Goal: Information Seeking & Learning: Learn about a topic

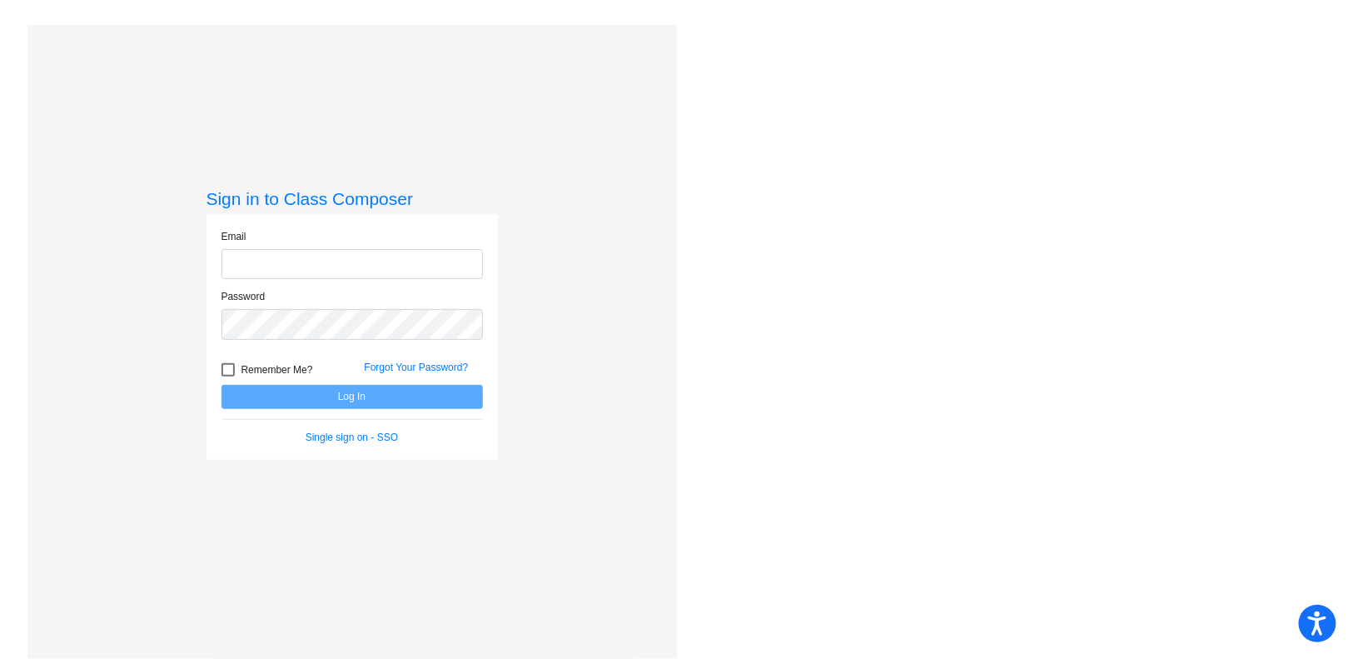
type input "[PERSON_NAME][EMAIL_ADDRESS][PERSON_NAME][DOMAIN_NAME]"
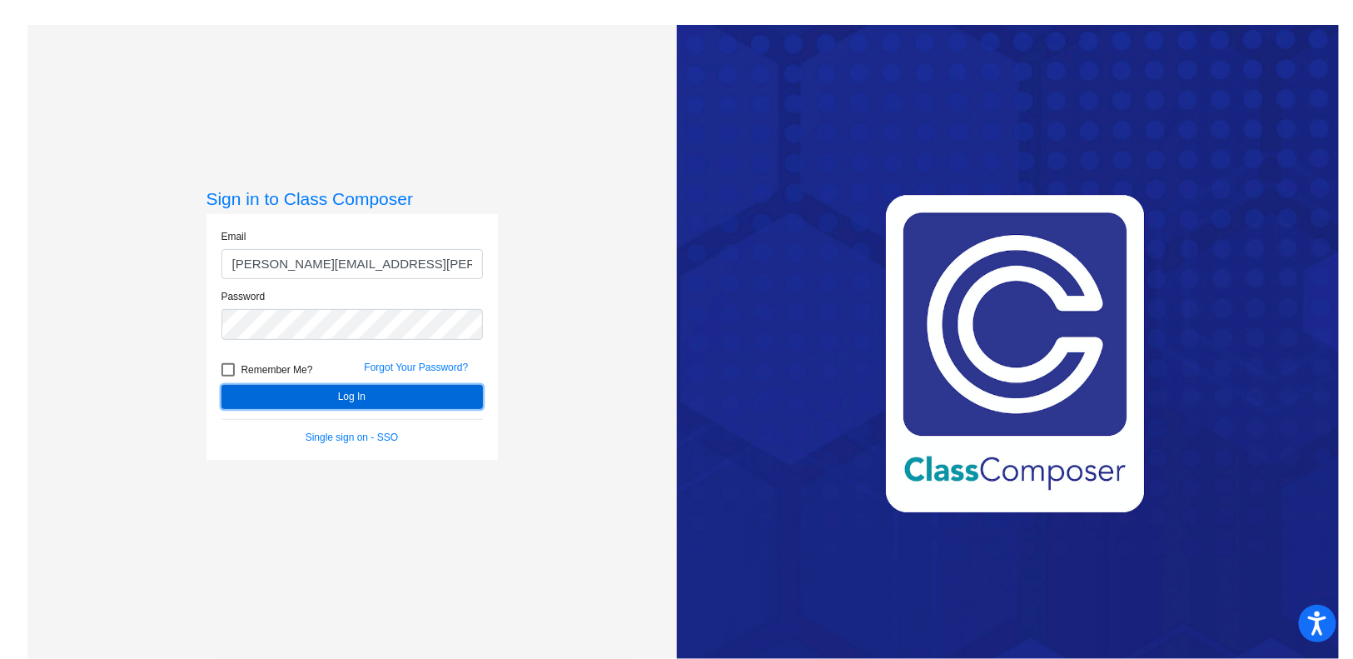
click at [409, 388] on button "Log In" at bounding box center [352, 397] width 261 height 24
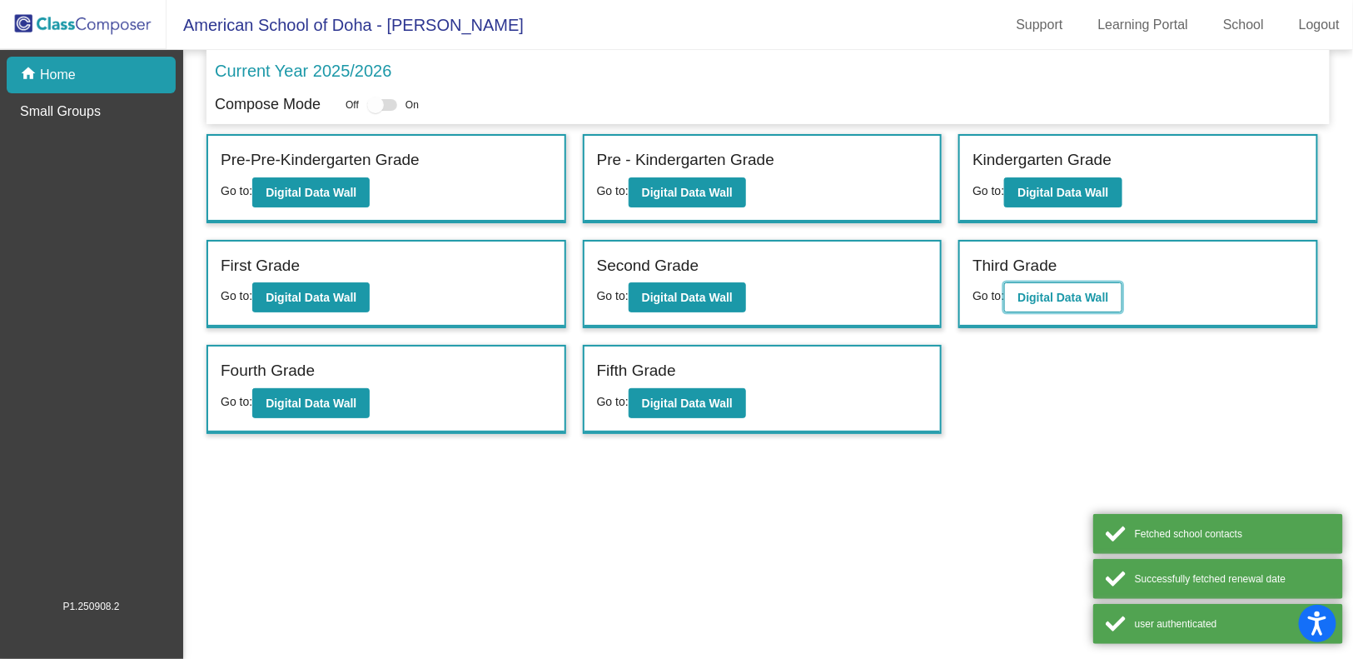
click at [1073, 291] on b "Digital Data Wall" at bounding box center [1063, 297] width 91 height 13
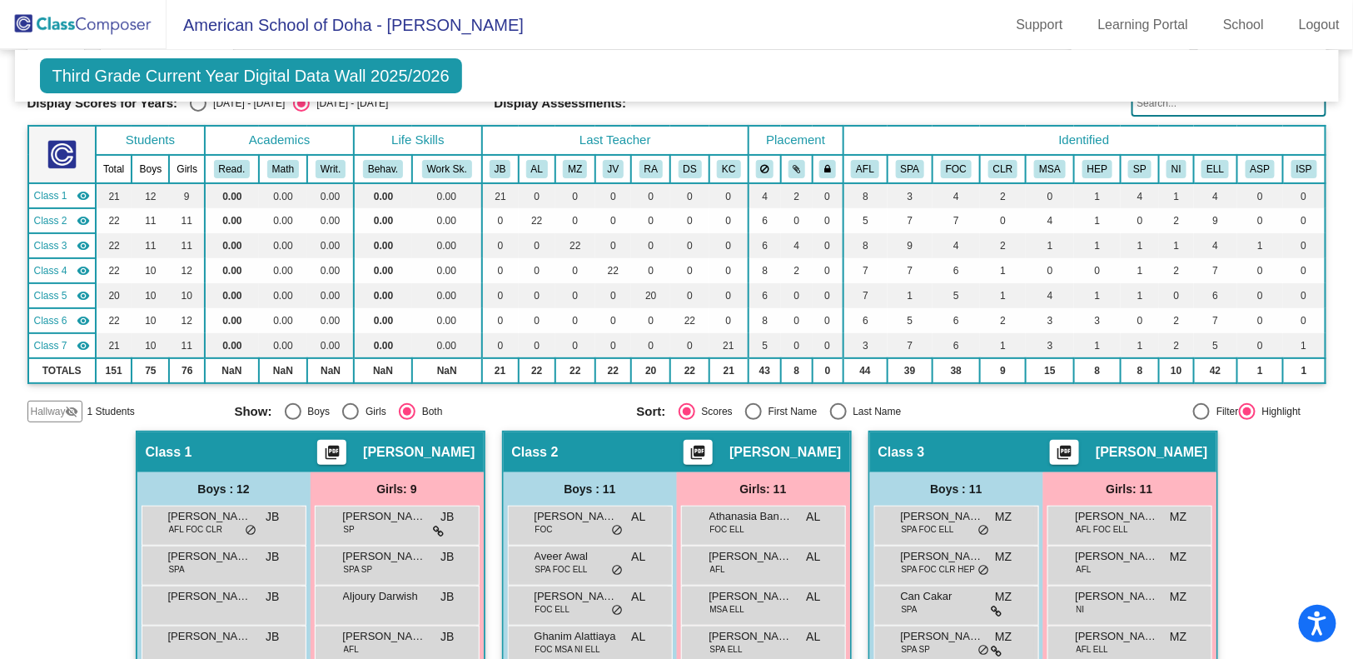
scroll to position [59, 0]
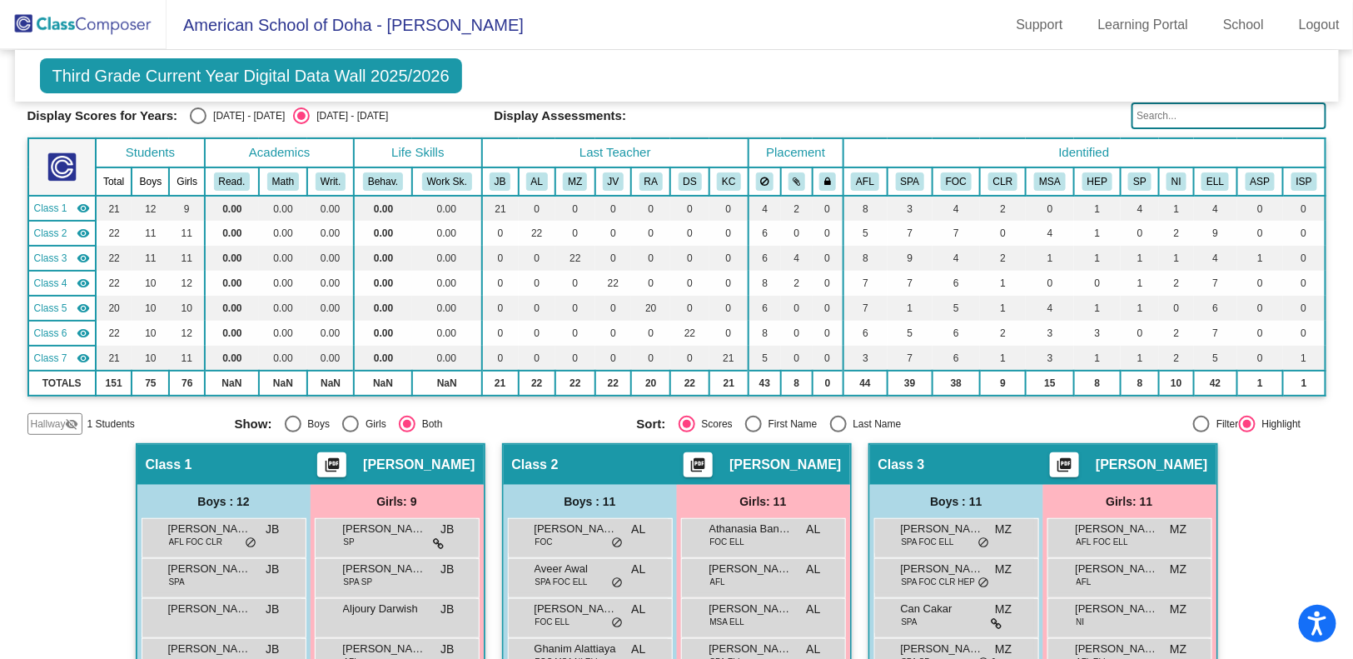
click at [204, 118] on div "Select an option" at bounding box center [198, 115] width 17 height 17
click at [198, 124] on input "[DATE] - [DATE]" at bounding box center [197, 124] width 1 height 1
radio input "true"
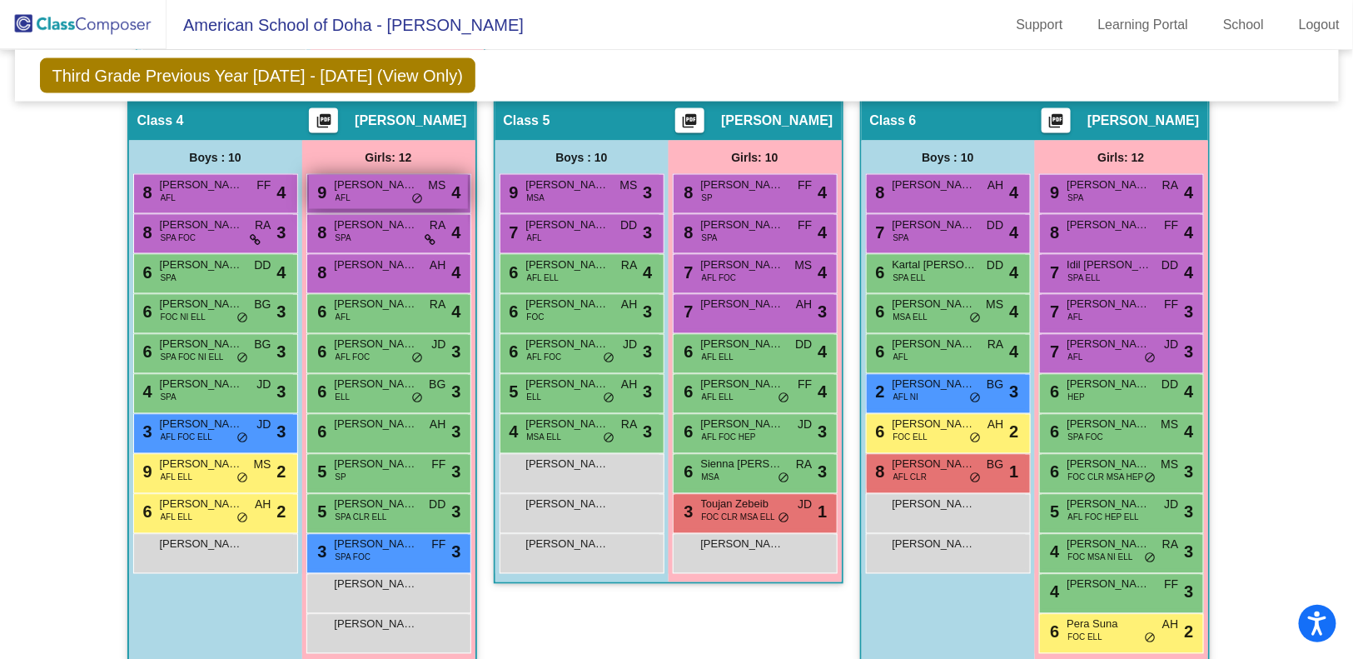
scroll to position [984, 0]
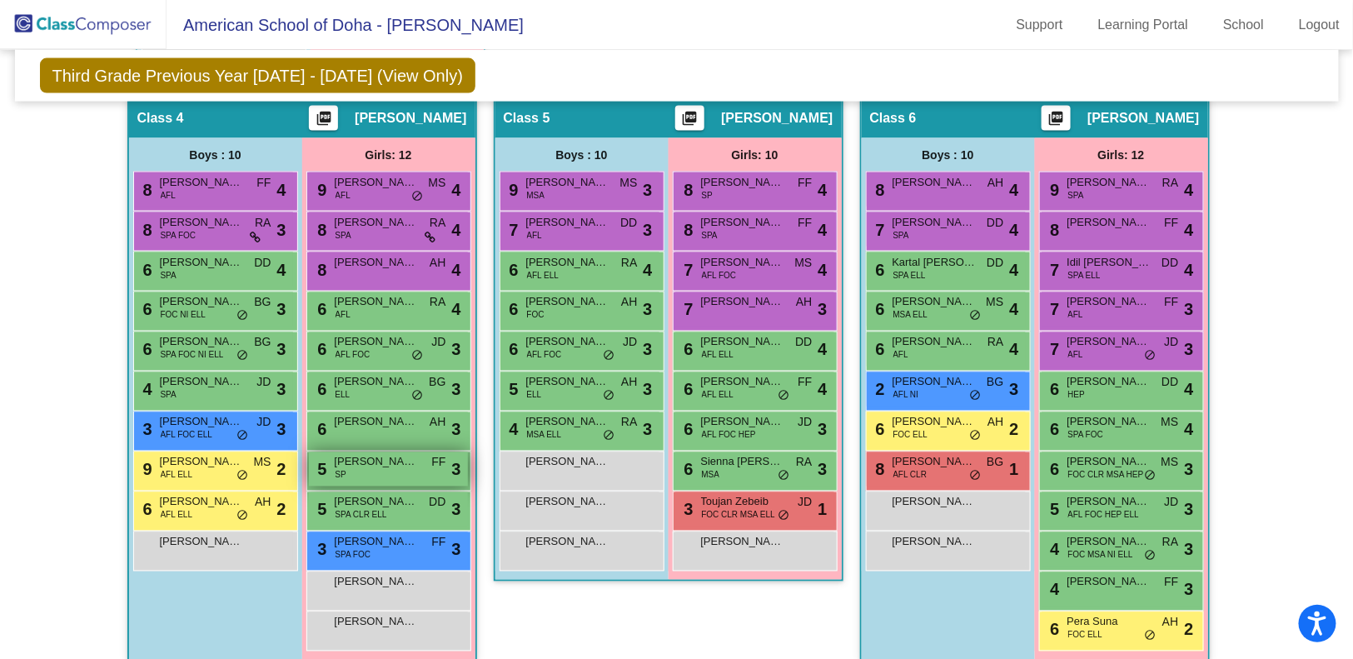
click at [386, 461] on span "[PERSON_NAME]" at bounding box center [376, 462] width 83 height 17
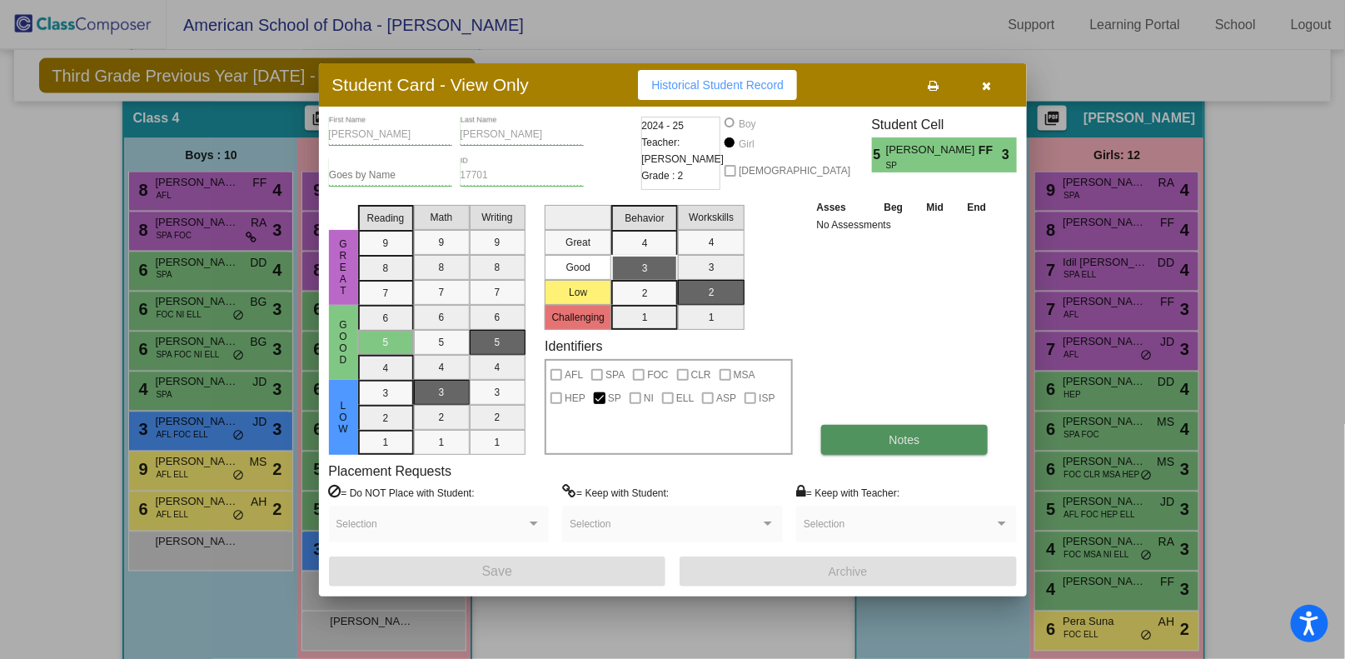
click at [876, 442] on button "Notes" at bounding box center [904, 440] width 167 height 30
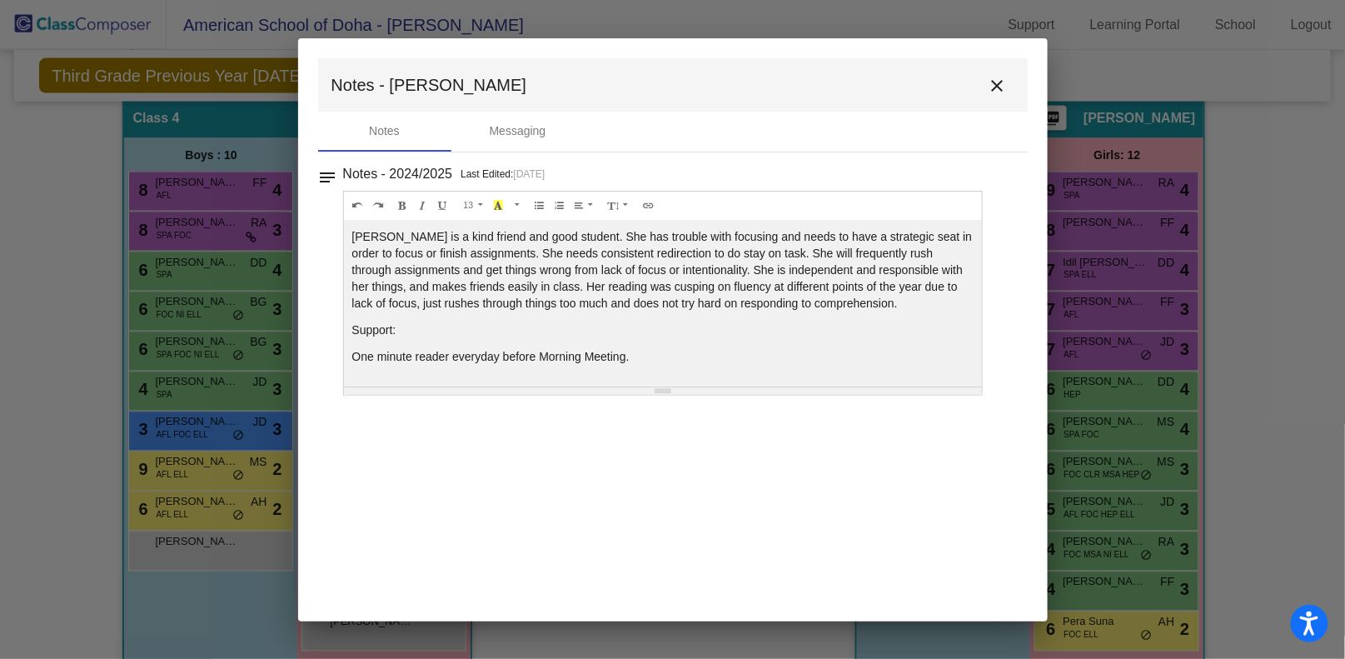
click at [997, 78] on mat-icon "close" at bounding box center [998, 86] width 20 height 20
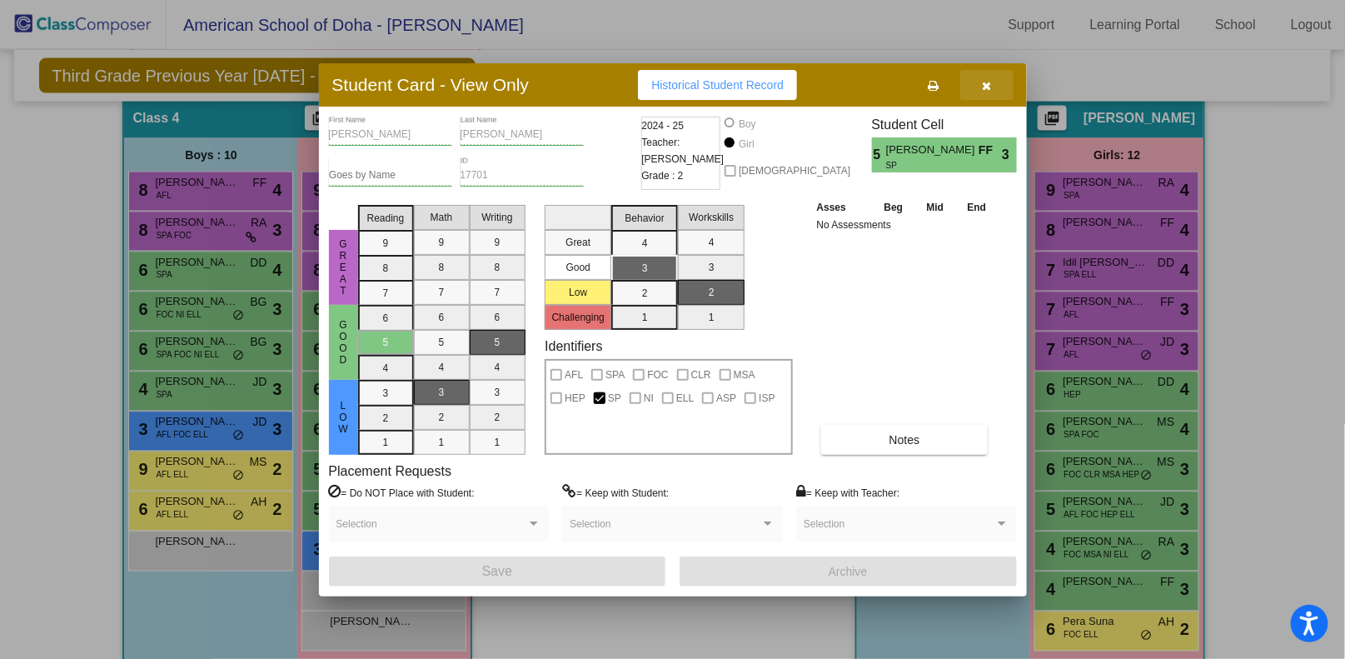
click at [986, 87] on icon "button" at bounding box center [986, 86] width 9 height 12
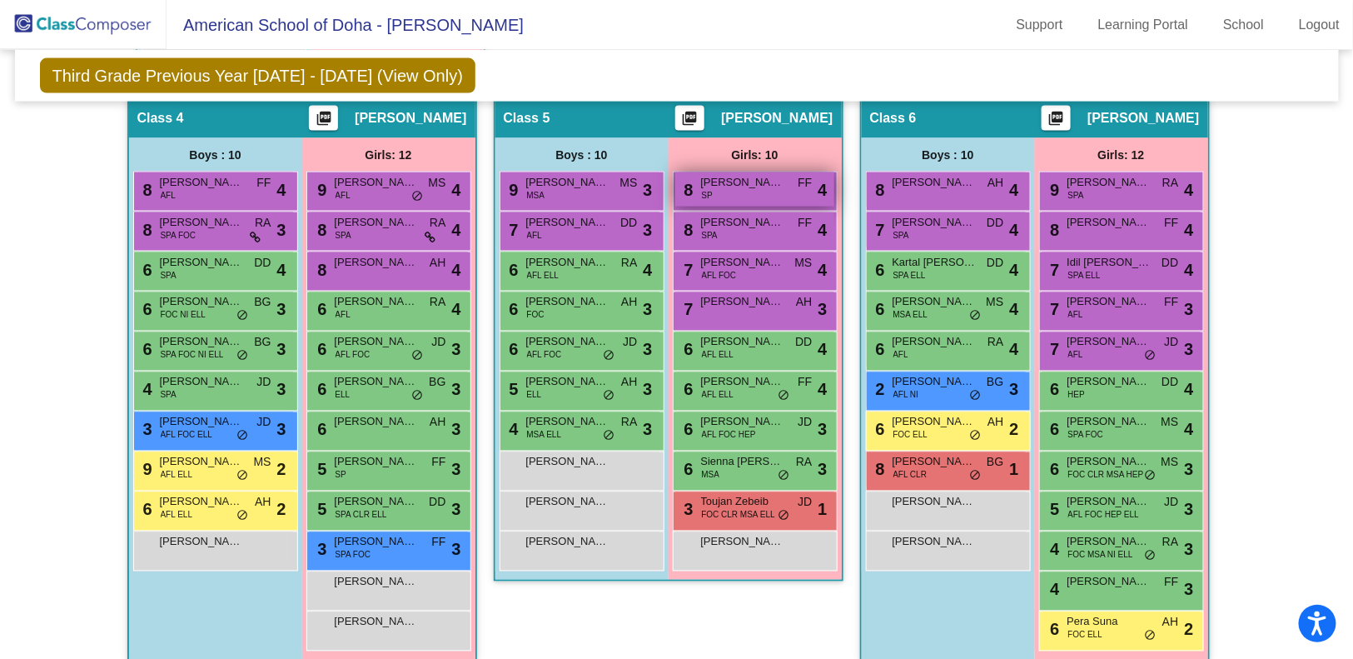
click at [712, 197] on div "8 [PERSON_NAME] SP FF lock do_not_disturb_alt 4" at bounding box center [754, 189] width 159 height 34
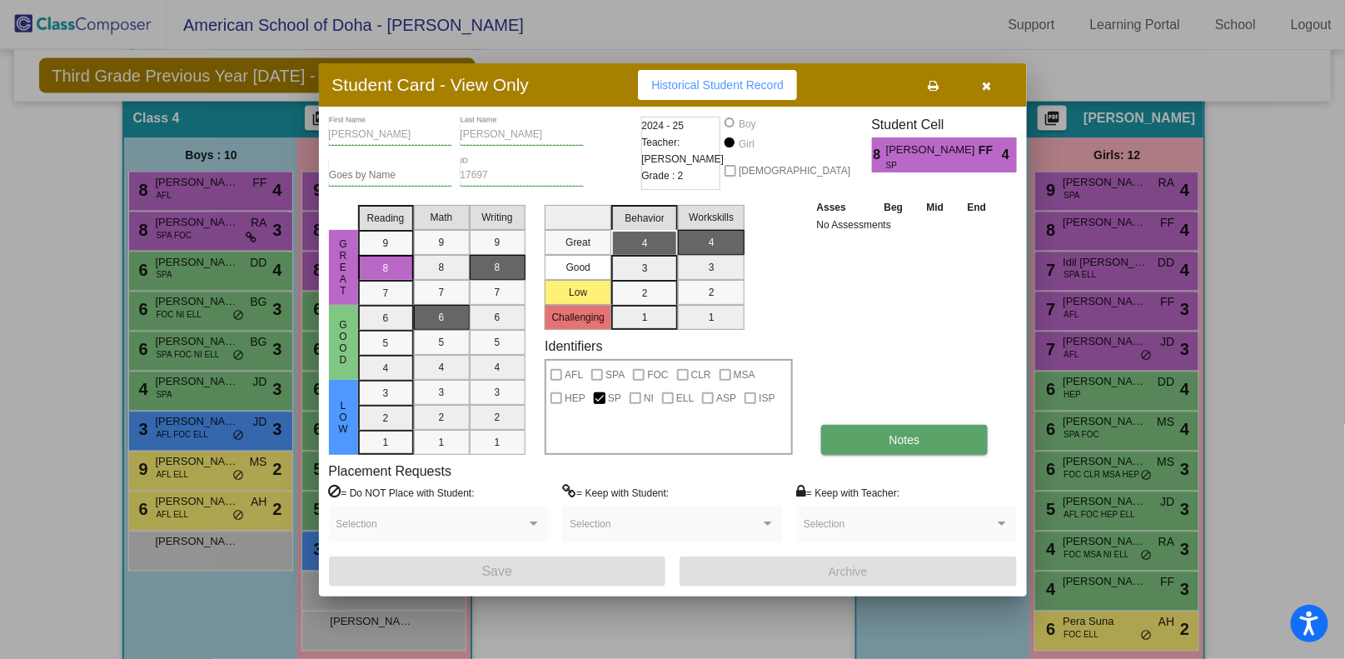
click at [951, 442] on button "Notes" at bounding box center [904, 440] width 167 height 30
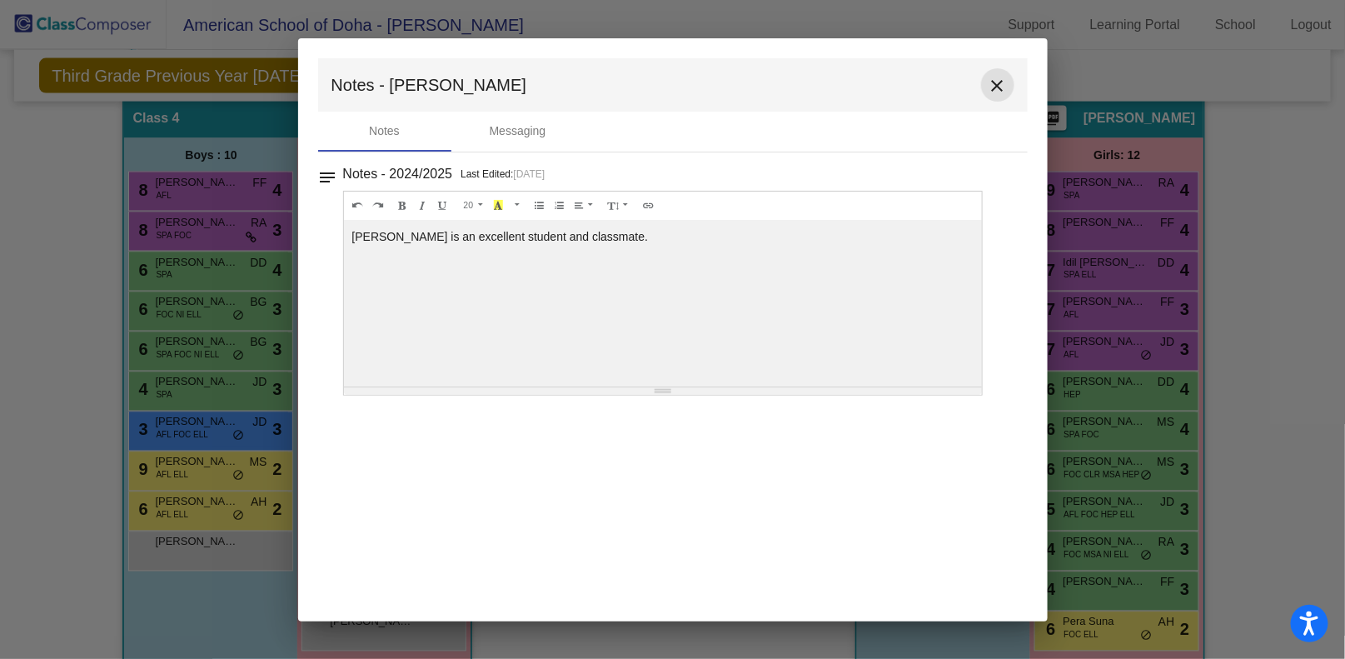
click at [1002, 86] on mat-icon "close" at bounding box center [998, 86] width 20 height 20
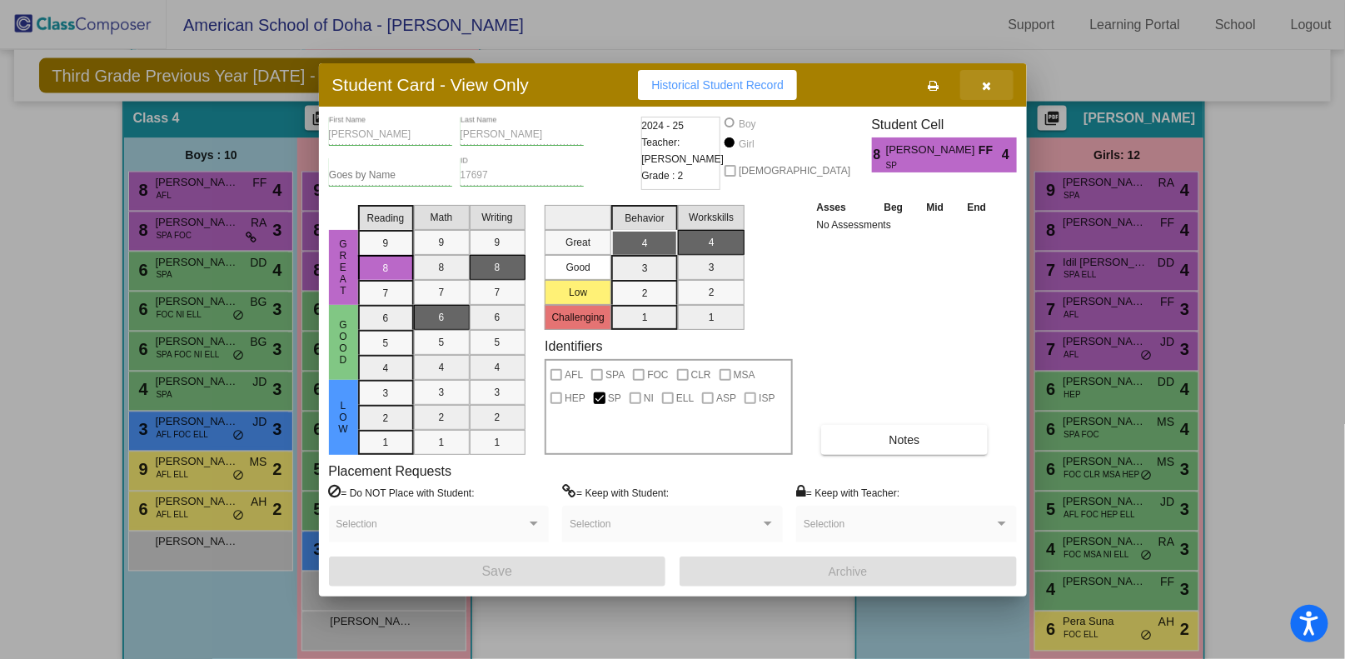
click at [991, 92] on button "button" at bounding box center [986, 85] width 53 height 30
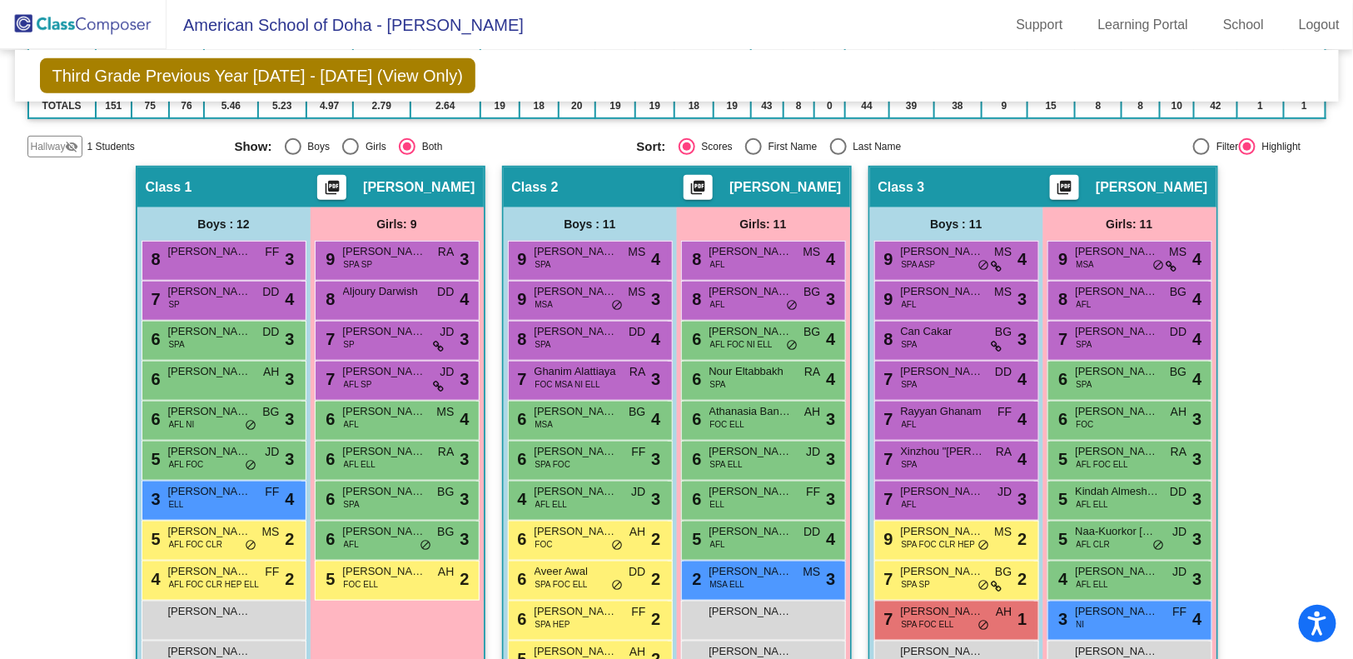
scroll to position [334, 0]
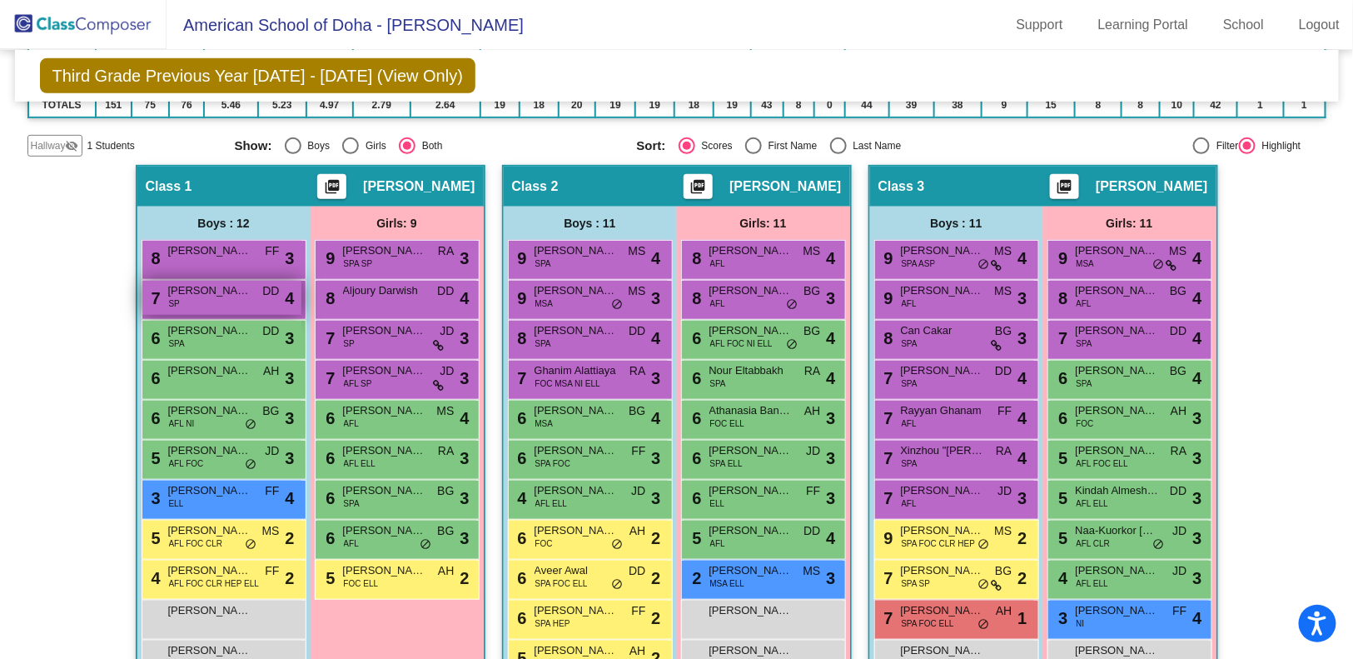
click at [192, 303] on div "7 [PERSON_NAME] SP DD lock do_not_disturb_alt 4" at bounding box center [221, 298] width 159 height 34
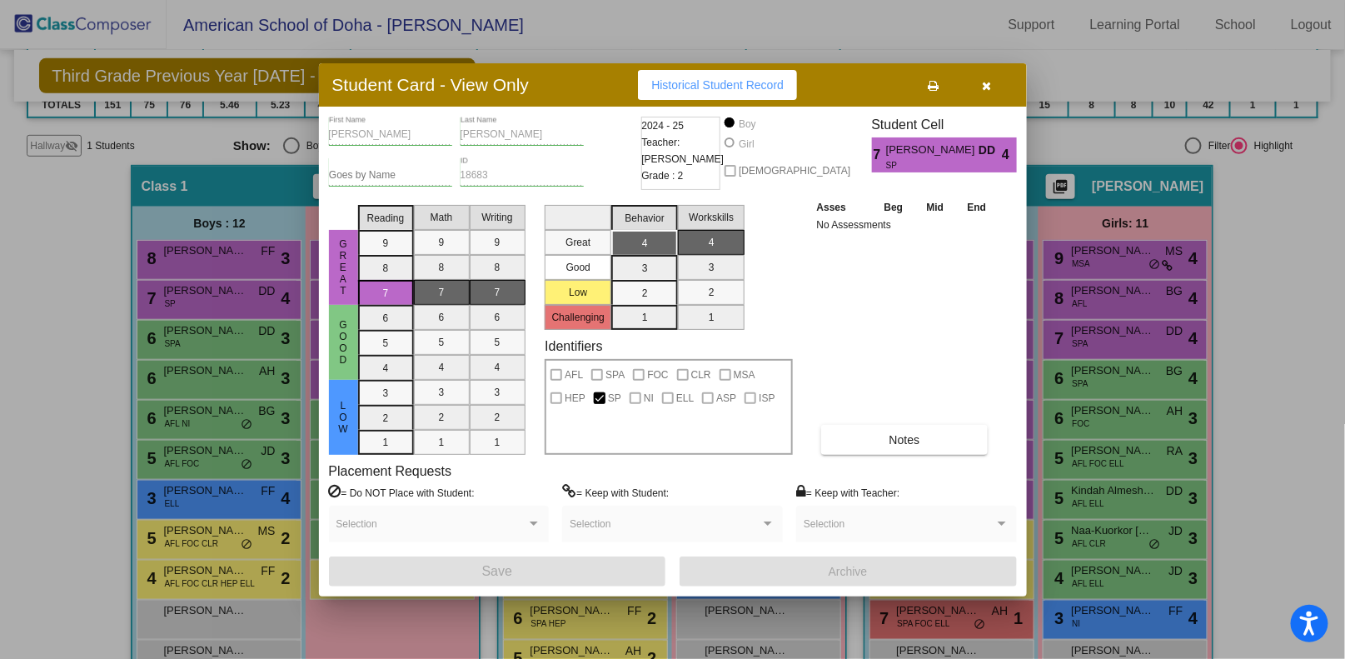
click at [933, 455] on div "[PERSON_NAME] First Name [PERSON_NAME] Last Name Goes by Name 18683 ID 2024 - 2…" at bounding box center [673, 352] width 688 height 470
click at [927, 440] on button "Notes" at bounding box center [904, 440] width 167 height 30
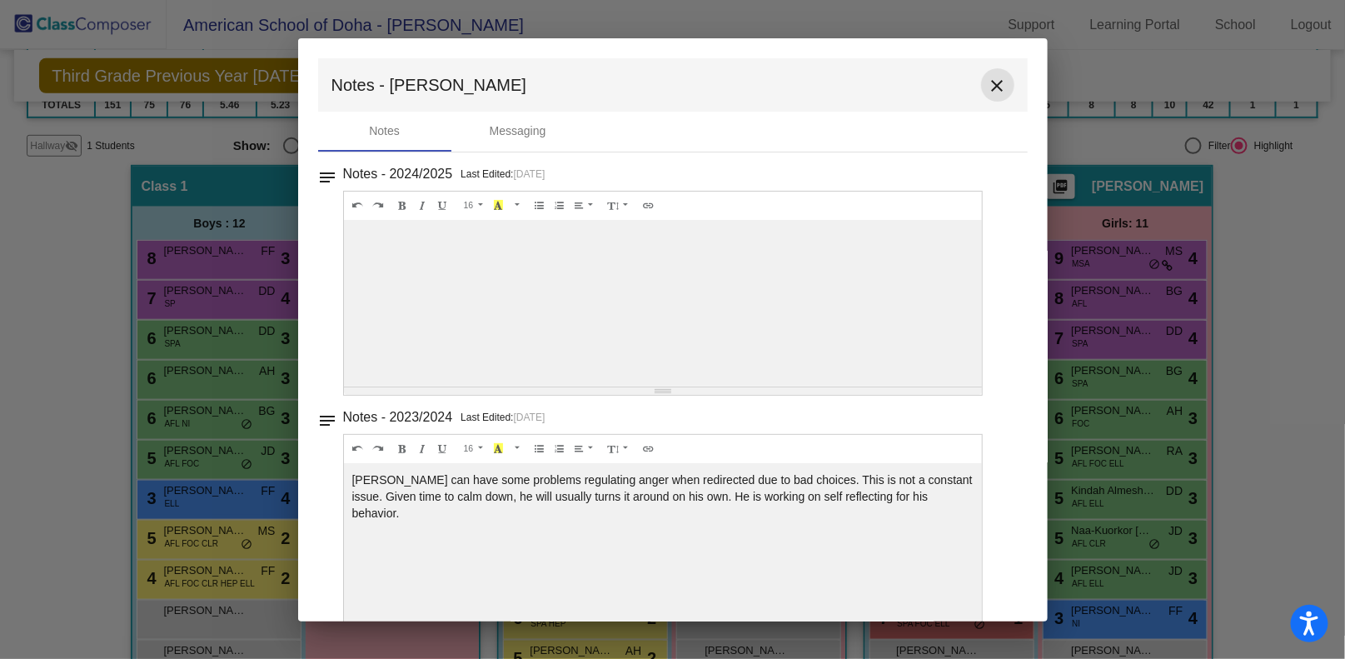
click at [994, 86] on mat-icon "close" at bounding box center [998, 86] width 20 height 20
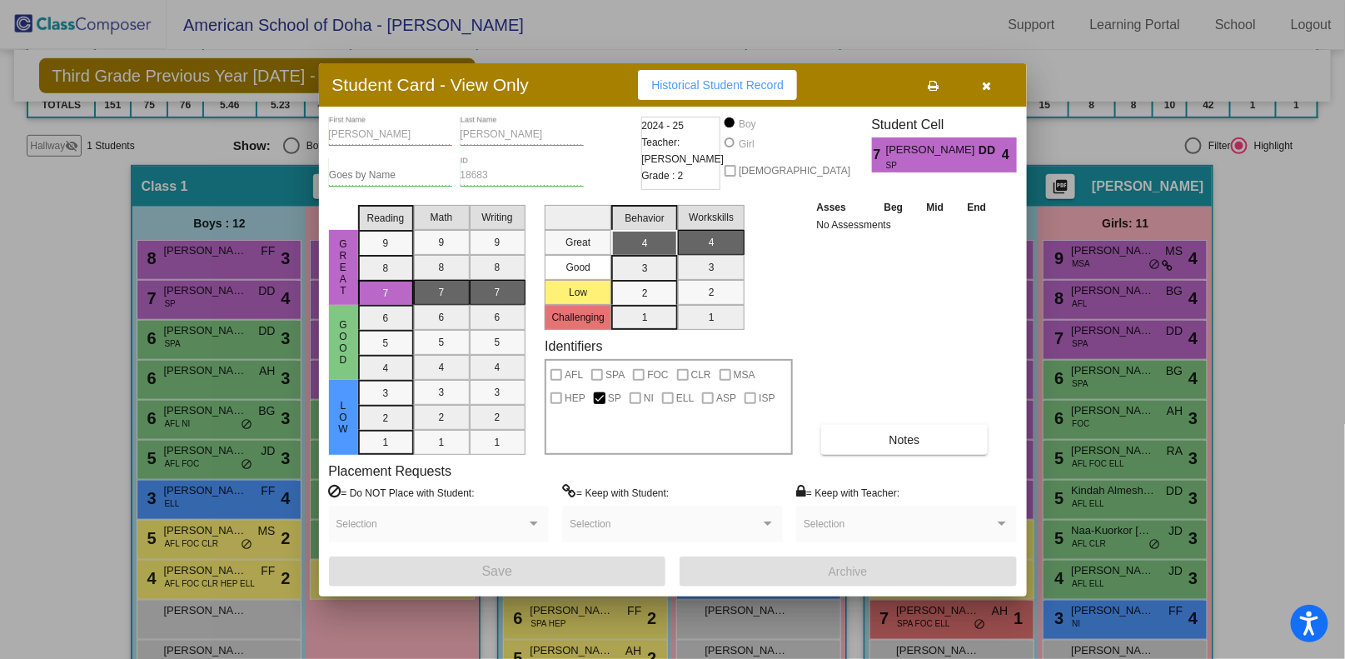
click at [989, 90] on icon "button" at bounding box center [986, 86] width 9 height 12
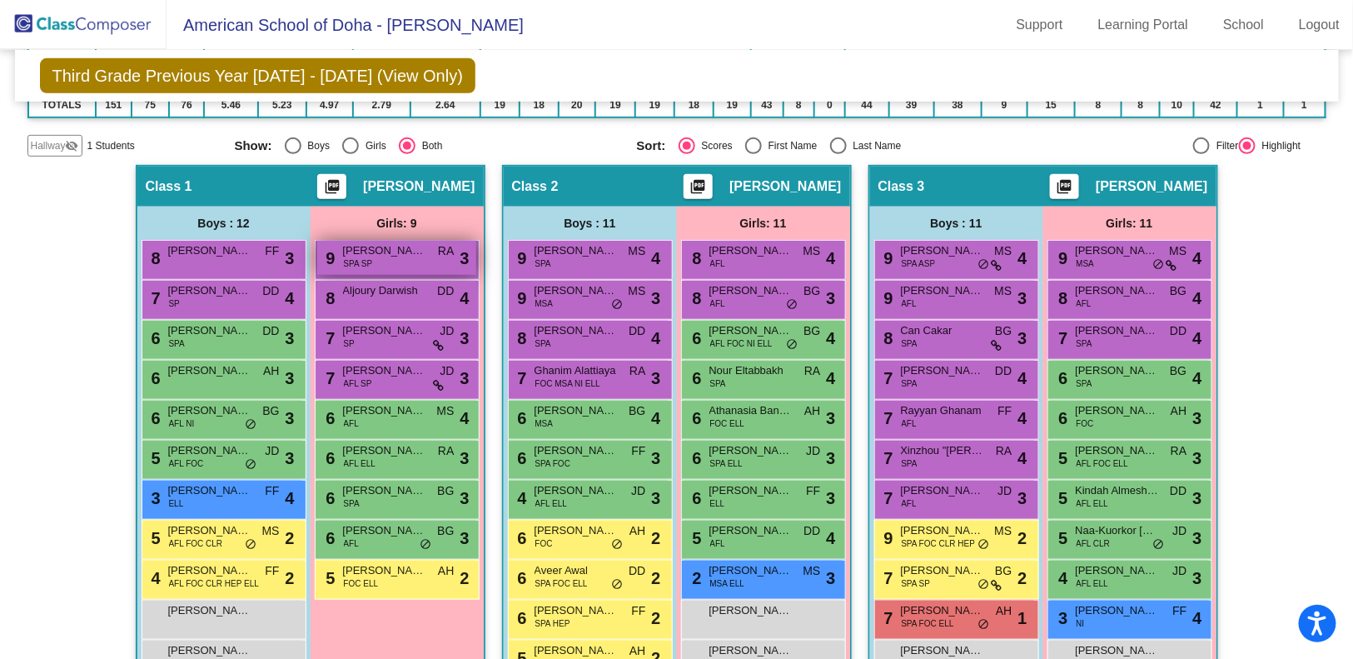
click at [370, 266] on div "9 [PERSON_NAME] SPA SP RA lock do_not_disturb_alt 3" at bounding box center [396, 258] width 159 height 34
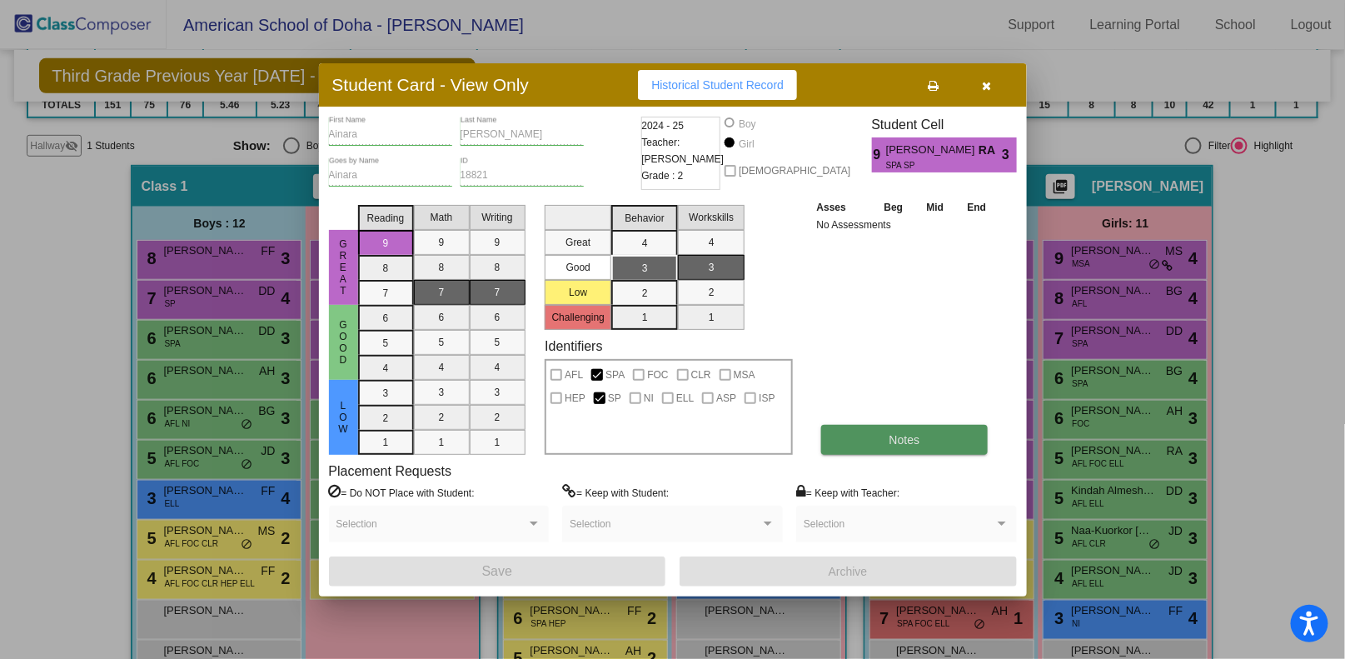
click at [896, 445] on span "Notes" at bounding box center [904, 439] width 31 height 13
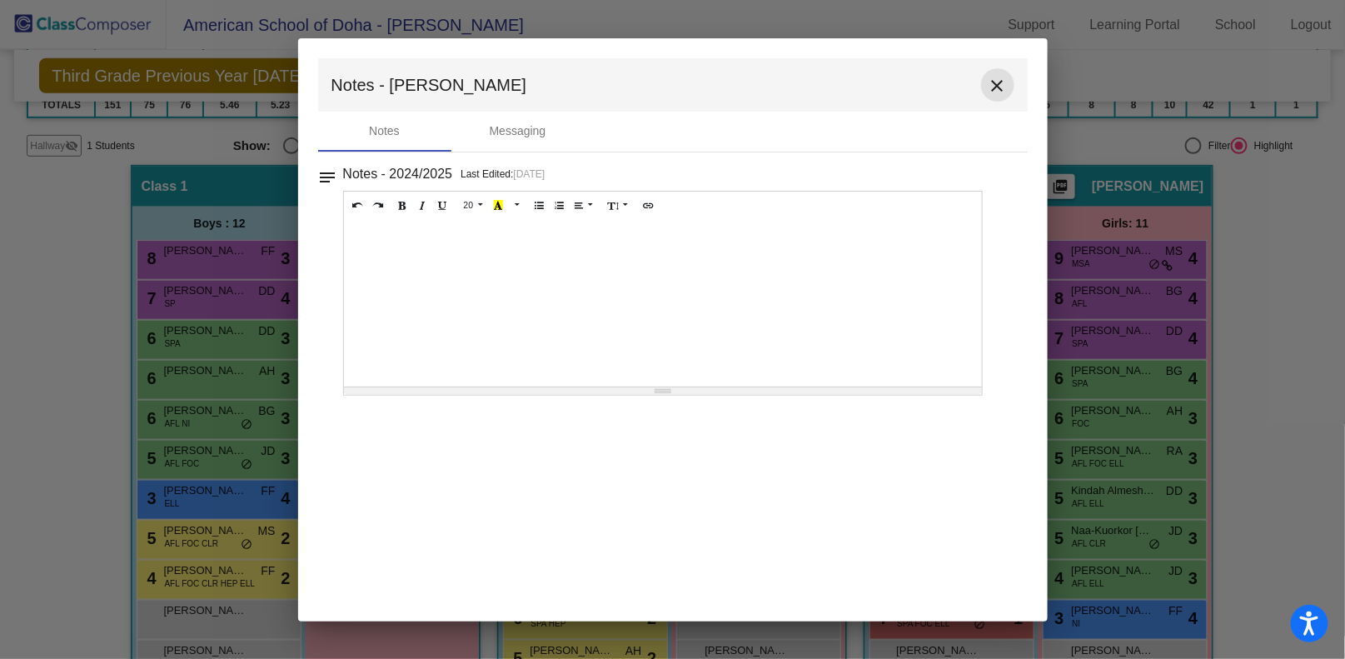
click at [1001, 88] on mat-icon "close" at bounding box center [998, 86] width 20 height 20
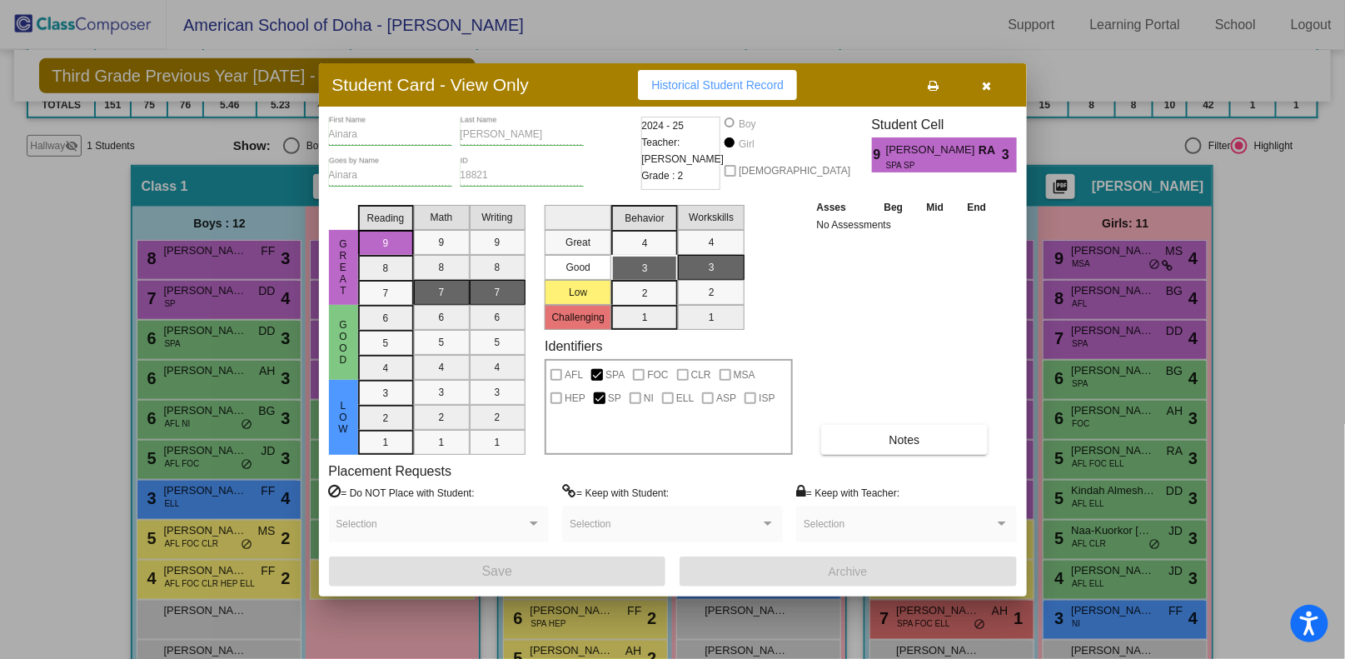
click at [990, 86] on icon "button" at bounding box center [986, 86] width 9 height 12
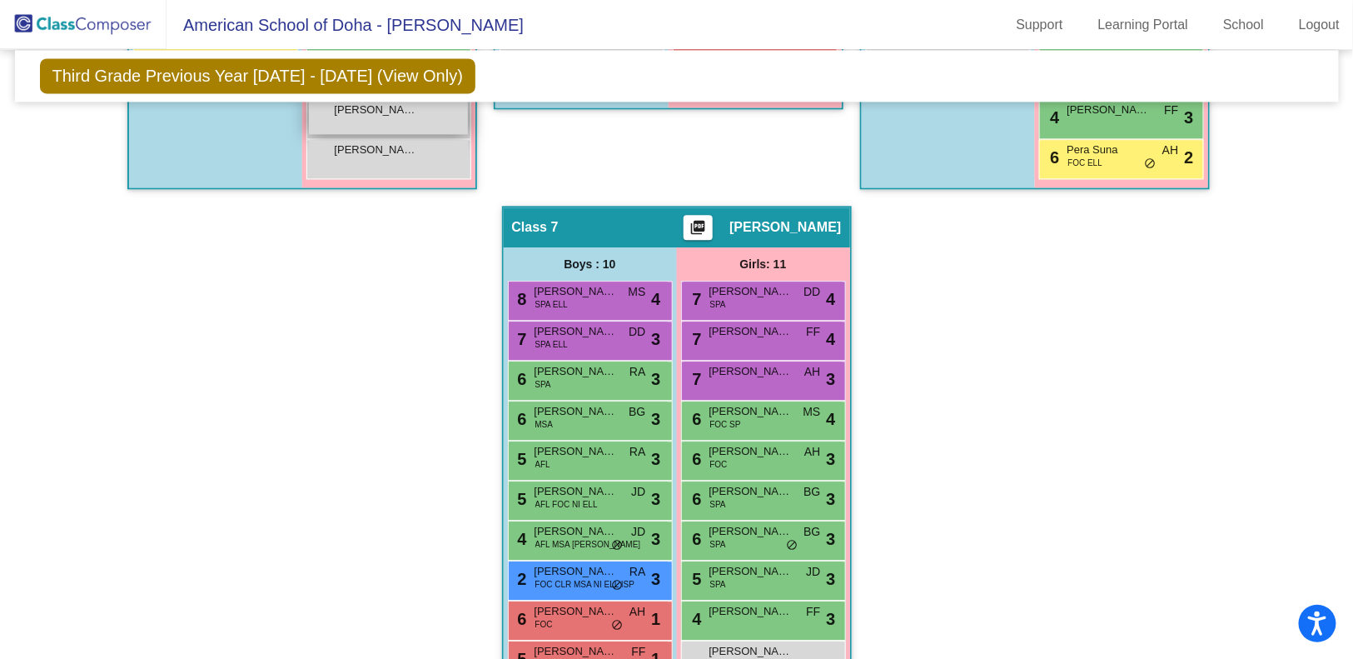
scroll to position [1485, 0]
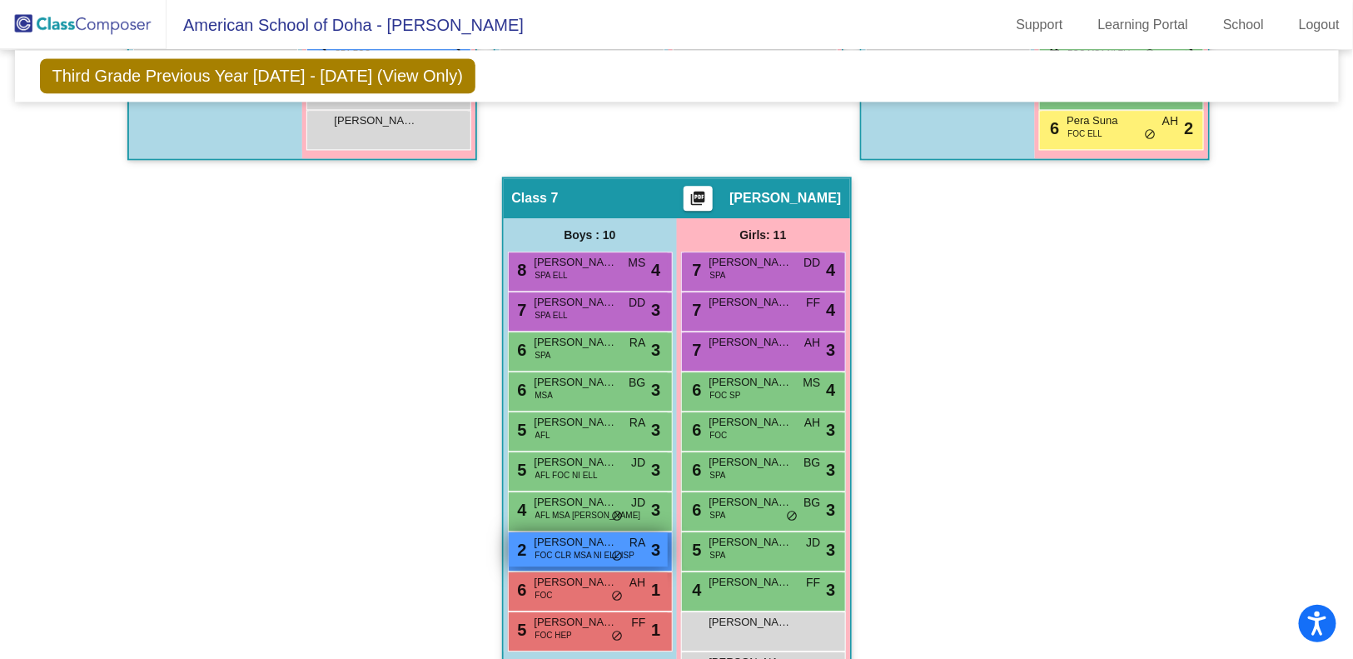
click at [551, 549] on span "FOC CLR MSA NI ELL ISP" at bounding box center [585, 555] width 100 height 12
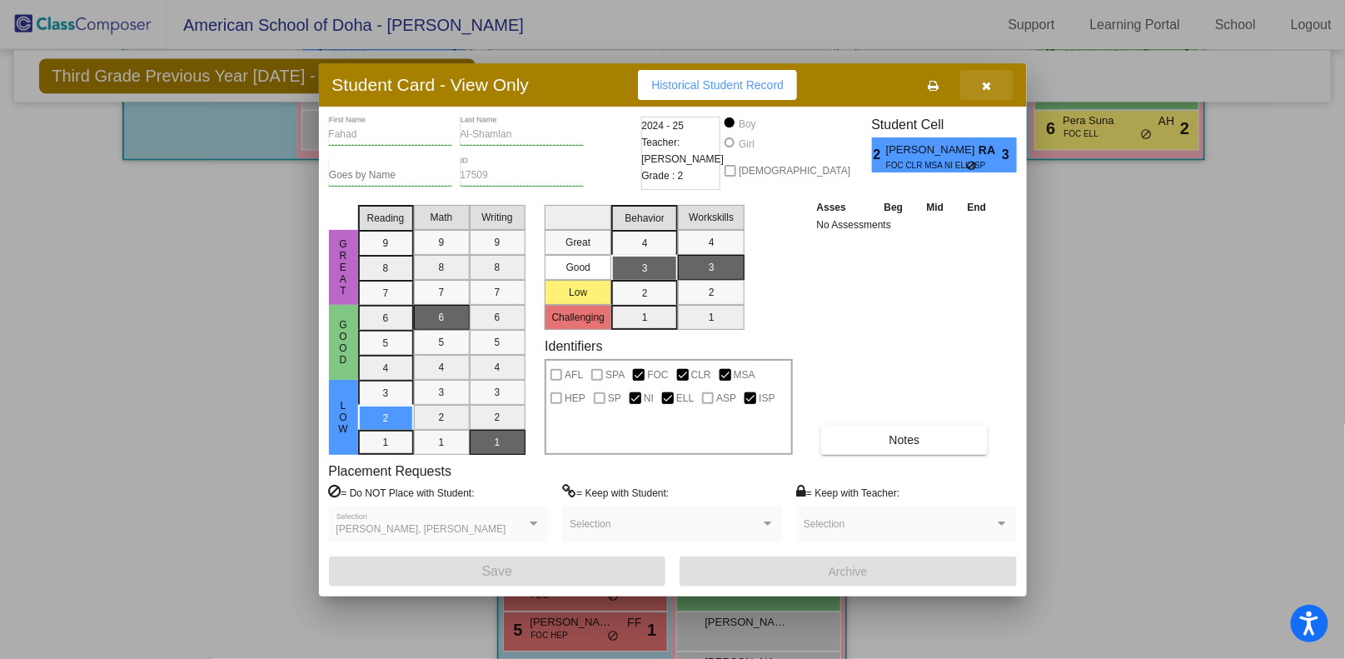
click at [980, 81] on button "button" at bounding box center [986, 85] width 53 height 30
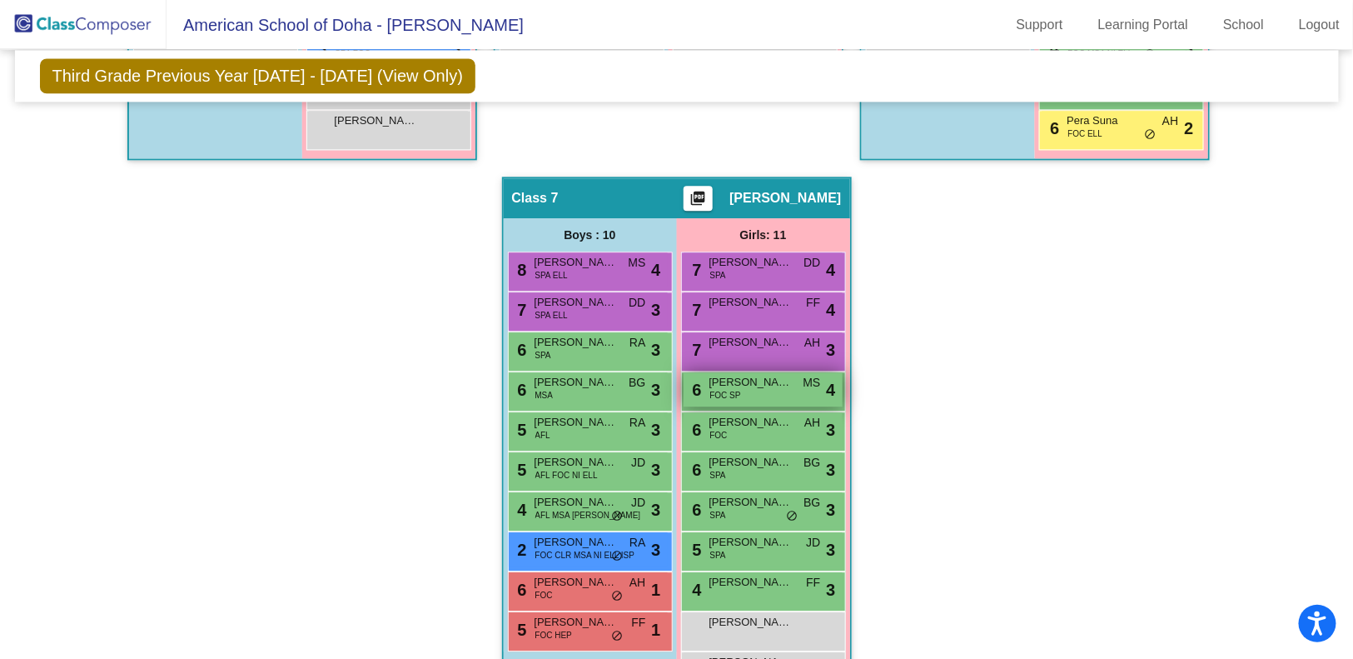
click at [753, 391] on div "6 [PERSON_NAME] FOC SP MS lock do_not_disturb_alt 4" at bounding box center [763, 389] width 159 height 34
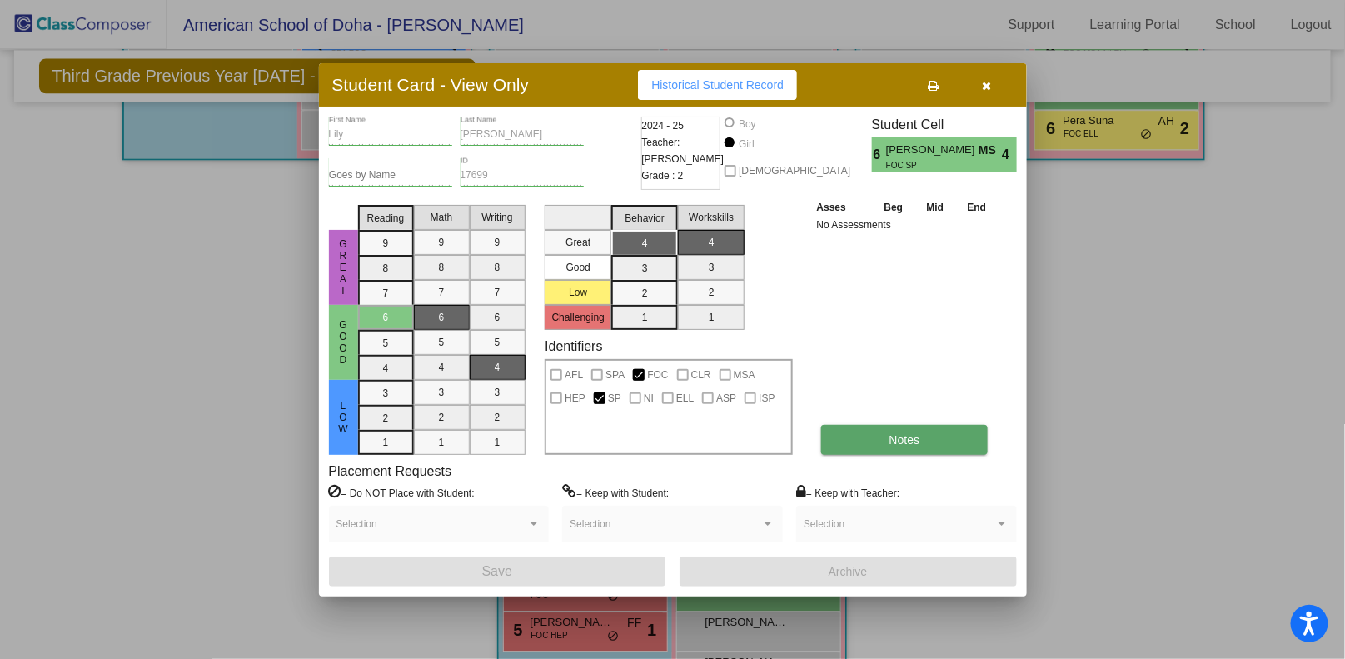
click at [930, 441] on button "Notes" at bounding box center [904, 440] width 167 height 30
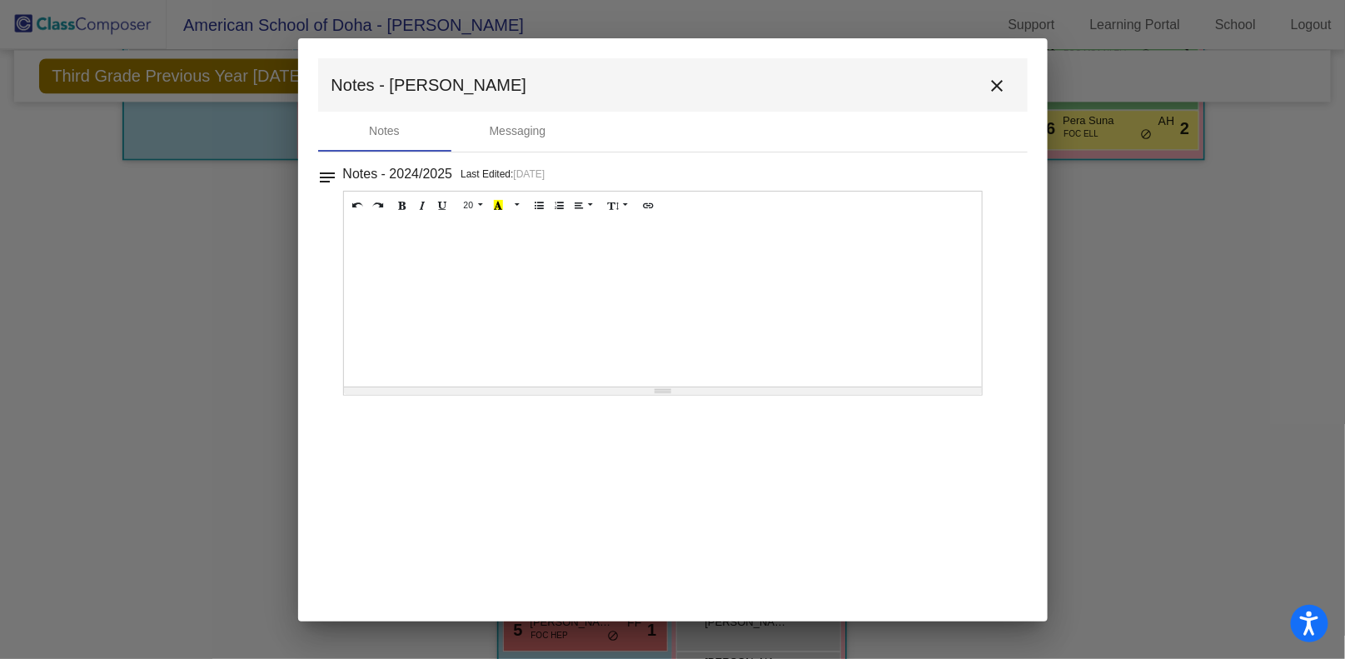
click at [998, 88] on mat-icon "close" at bounding box center [998, 86] width 20 height 20
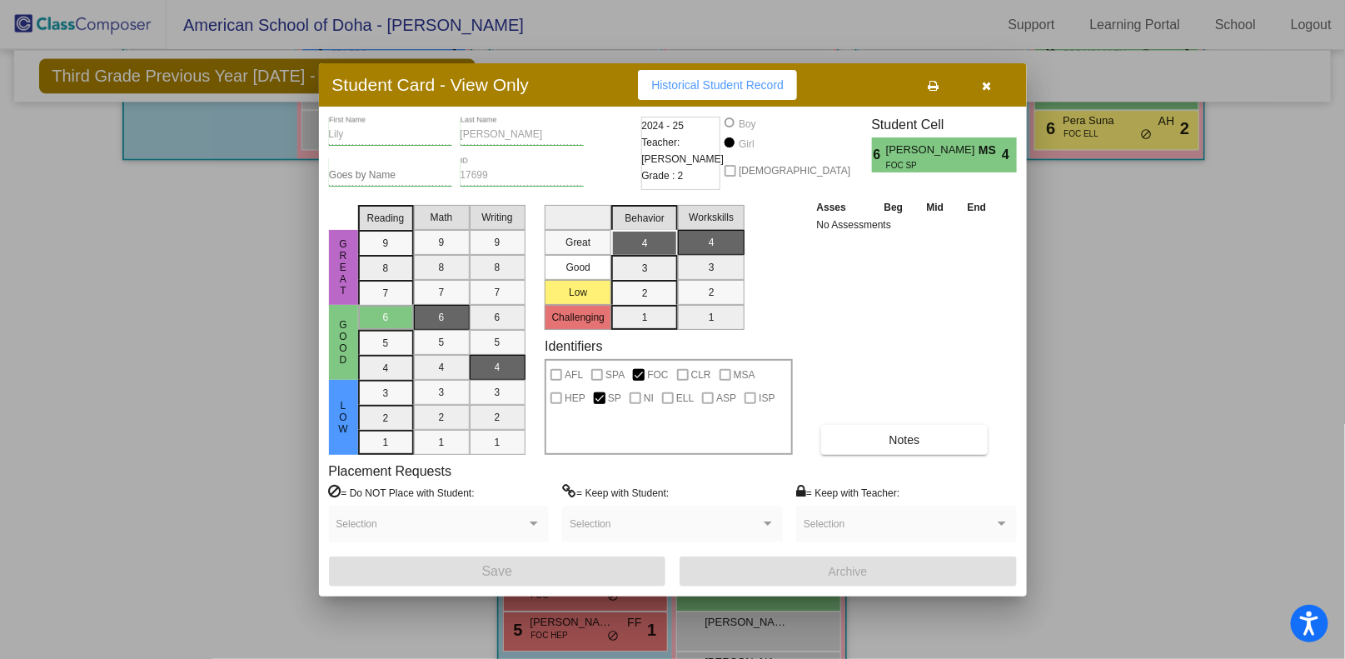
click at [984, 83] on icon "button" at bounding box center [986, 86] width 9 height 12
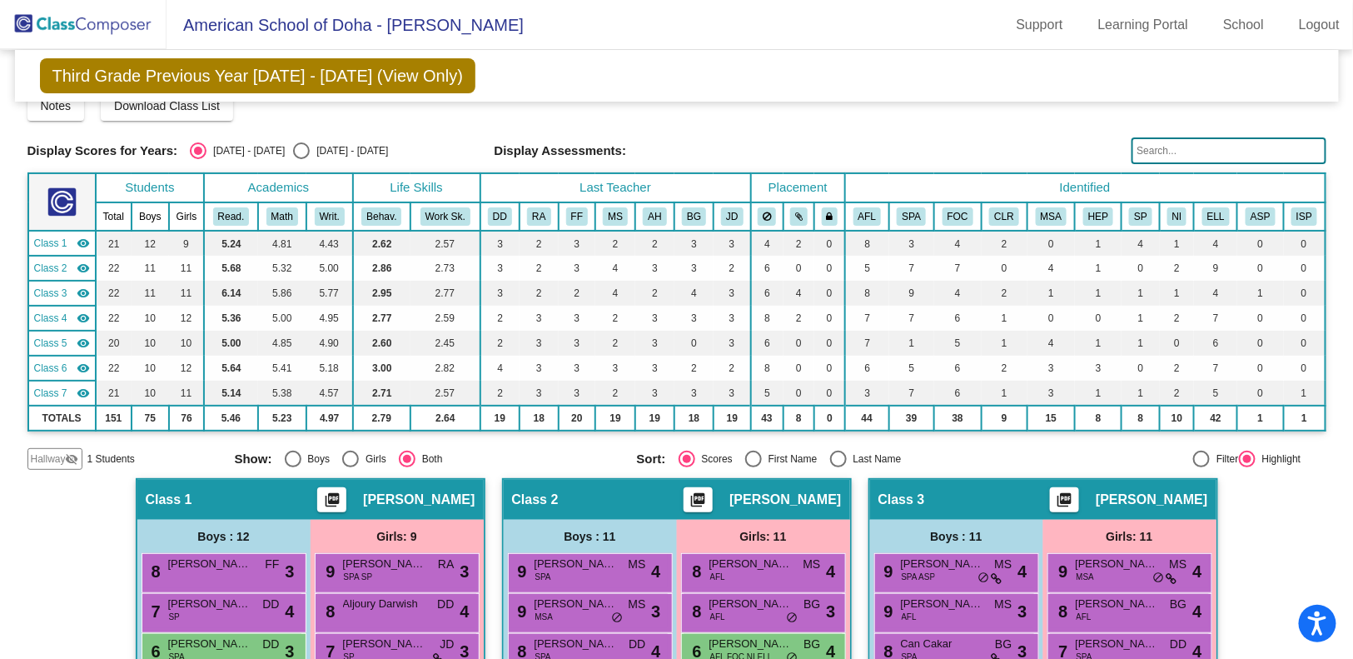
scroll to position [0, 0]
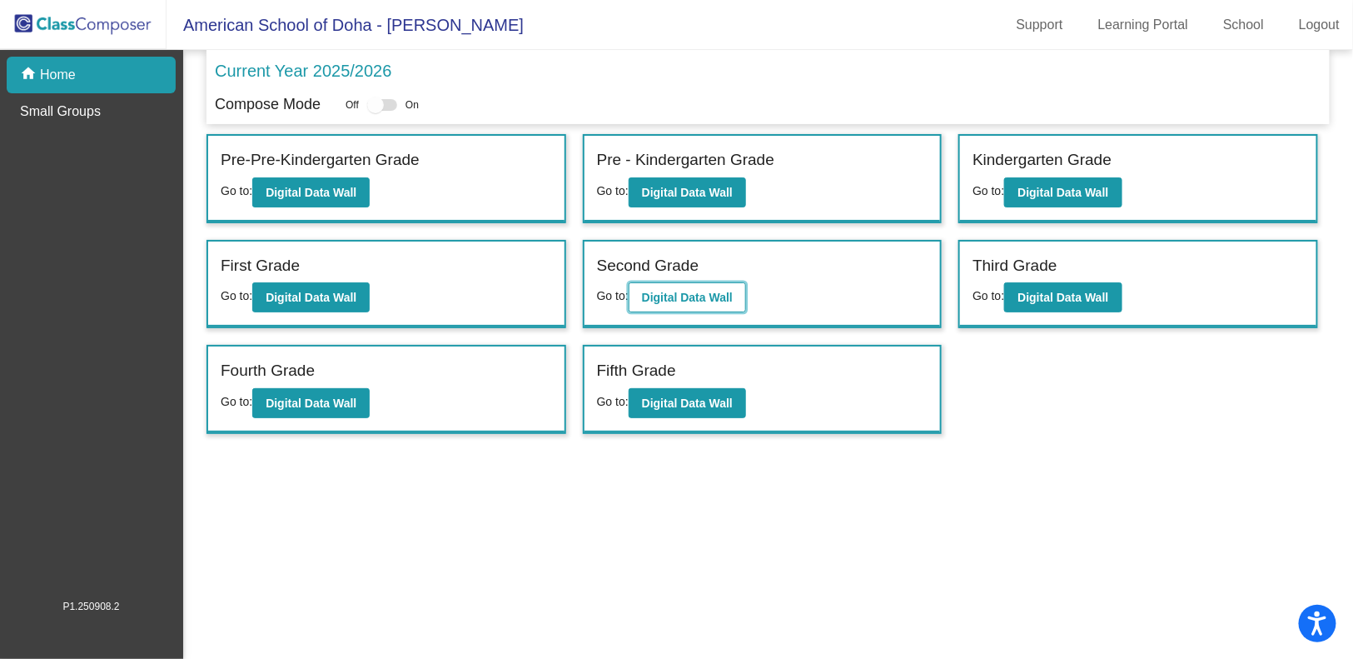
click at [712, 298] on b "Digital Data Wall" at bounding box center [687, 297] width 91 height 13
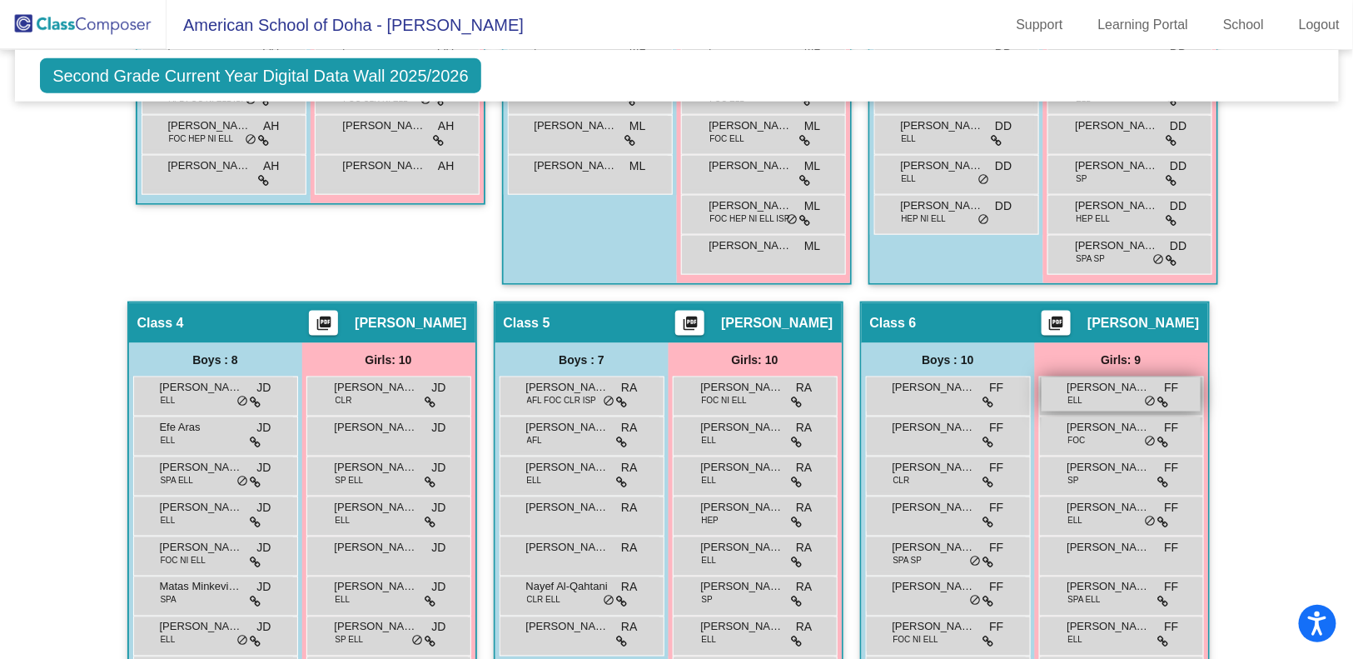
scroll to position [711, 0]
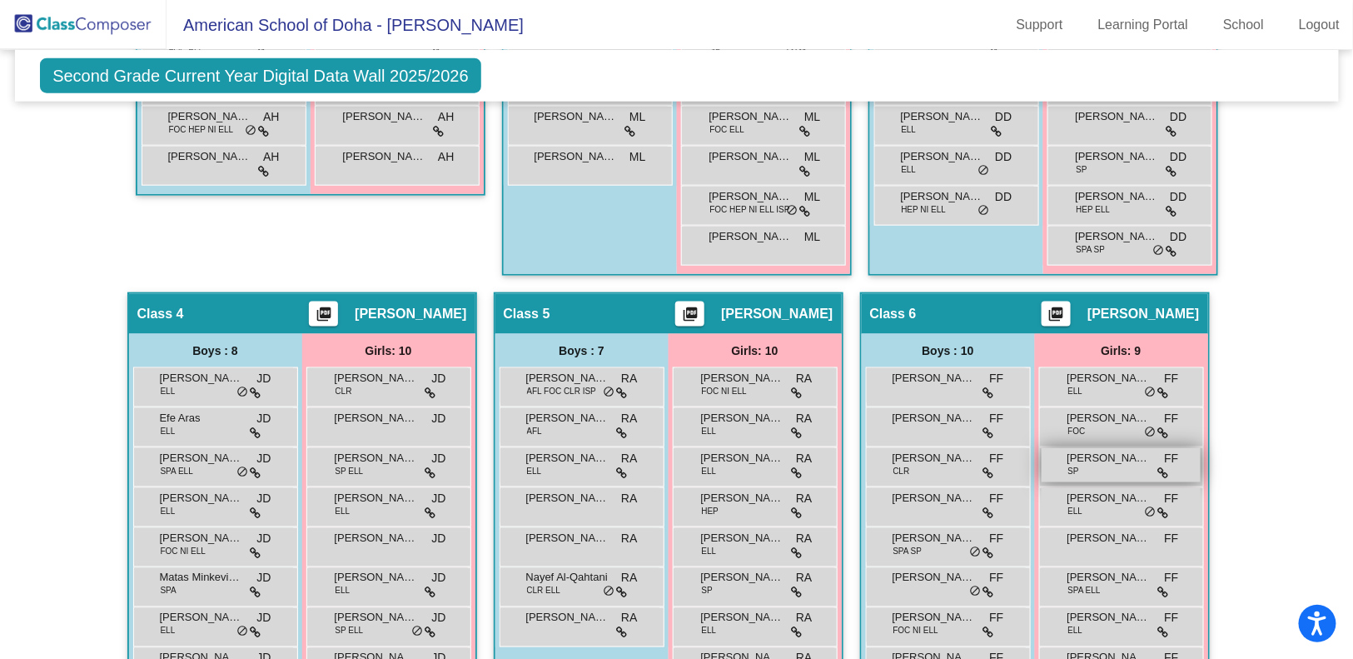
click at [1068, 470] on span "SP" at bounding box center [1073, 471] width 11 height 12
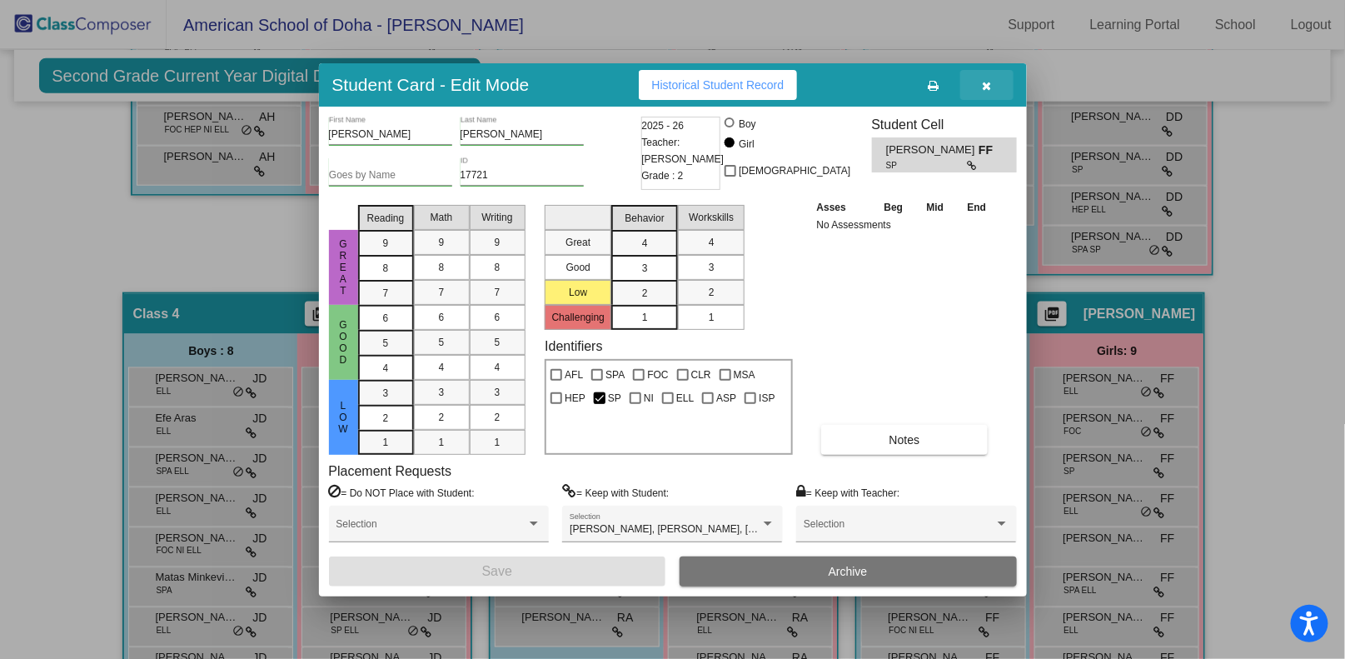
click at [988, 84] on icon "button" at bounding box center [986, 86] width 9 height 12
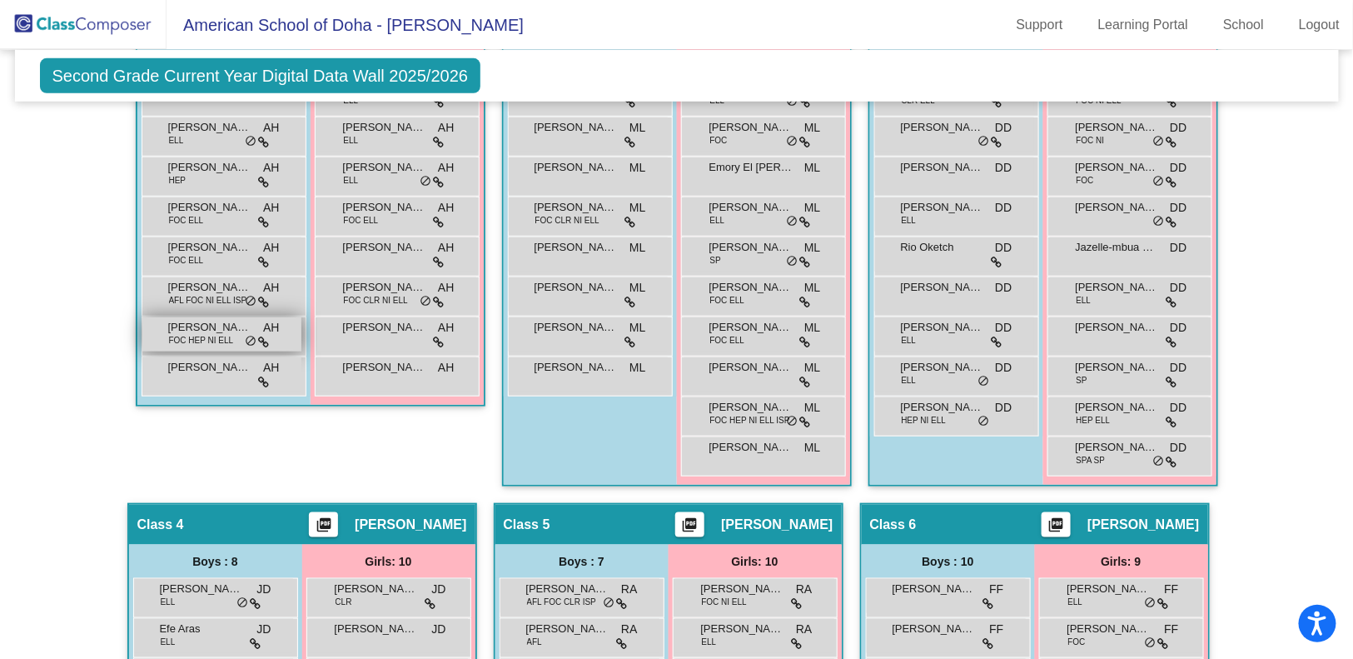
scroll to position [0, 0]
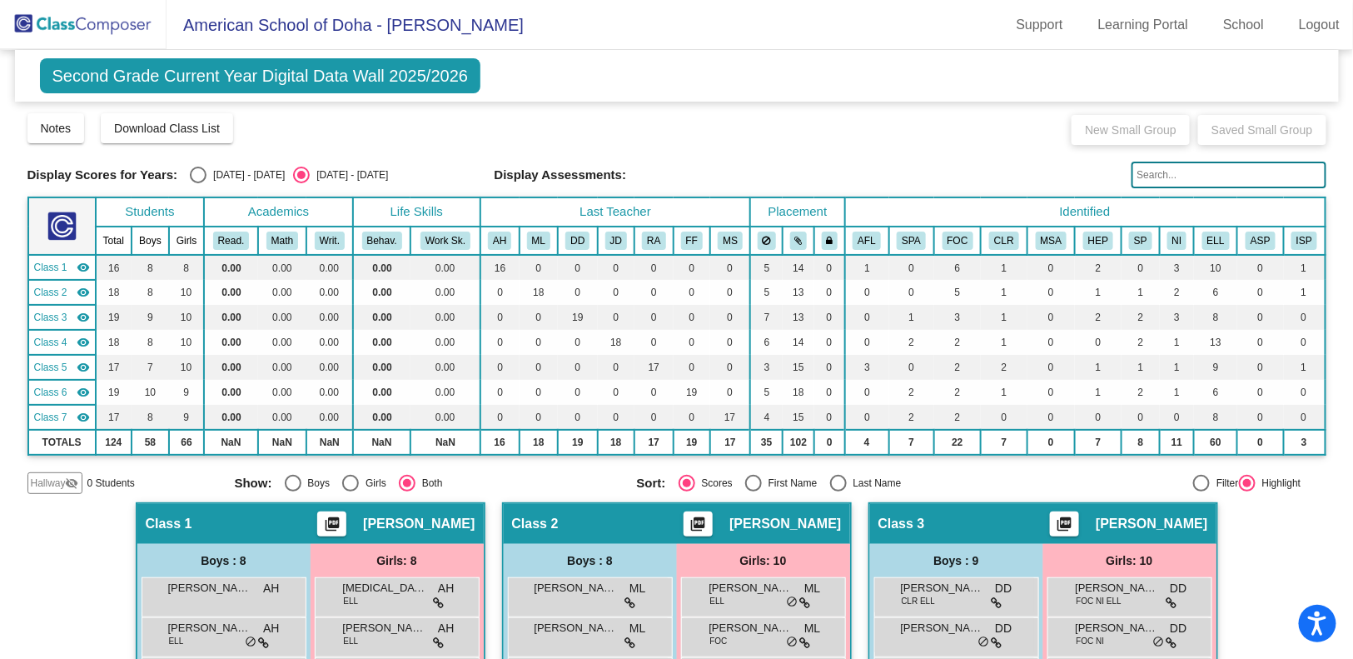
click at [196, 174] on div "Select an option" at bounding box center [198, 175] width 17 height 17
click at [197, 183] on input "[DATE] - [DATE]" at bounding box center [197, 183] width 1 height 1
radio input "true"
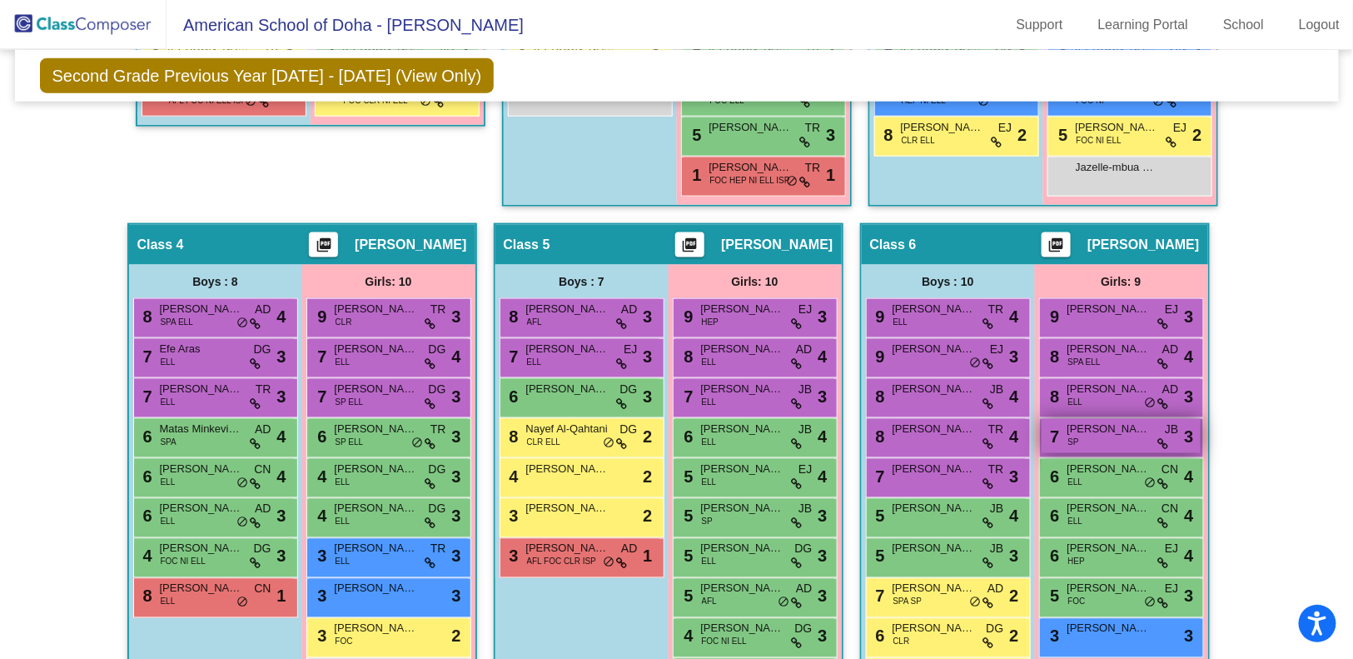
scroll to position [800, 0]
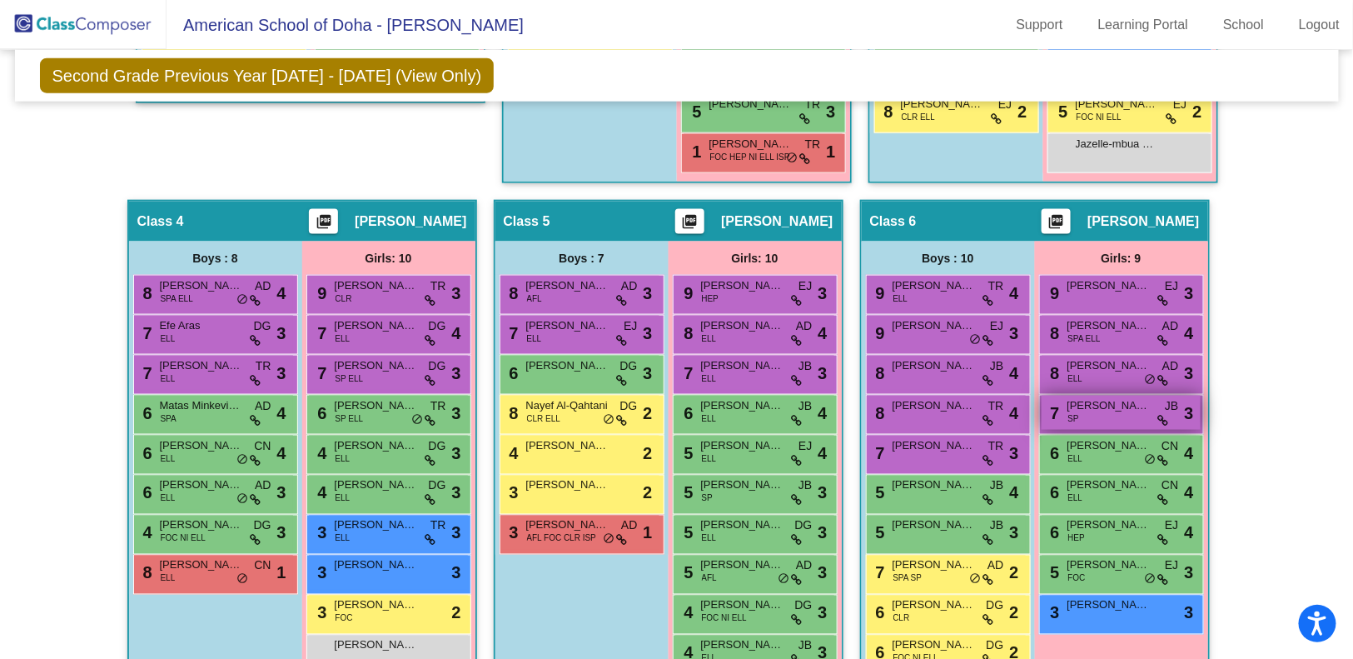
click at [1075, 403] on span "[PERSON_NAME]" at bounding box center [1109, 405] width 83 height 17
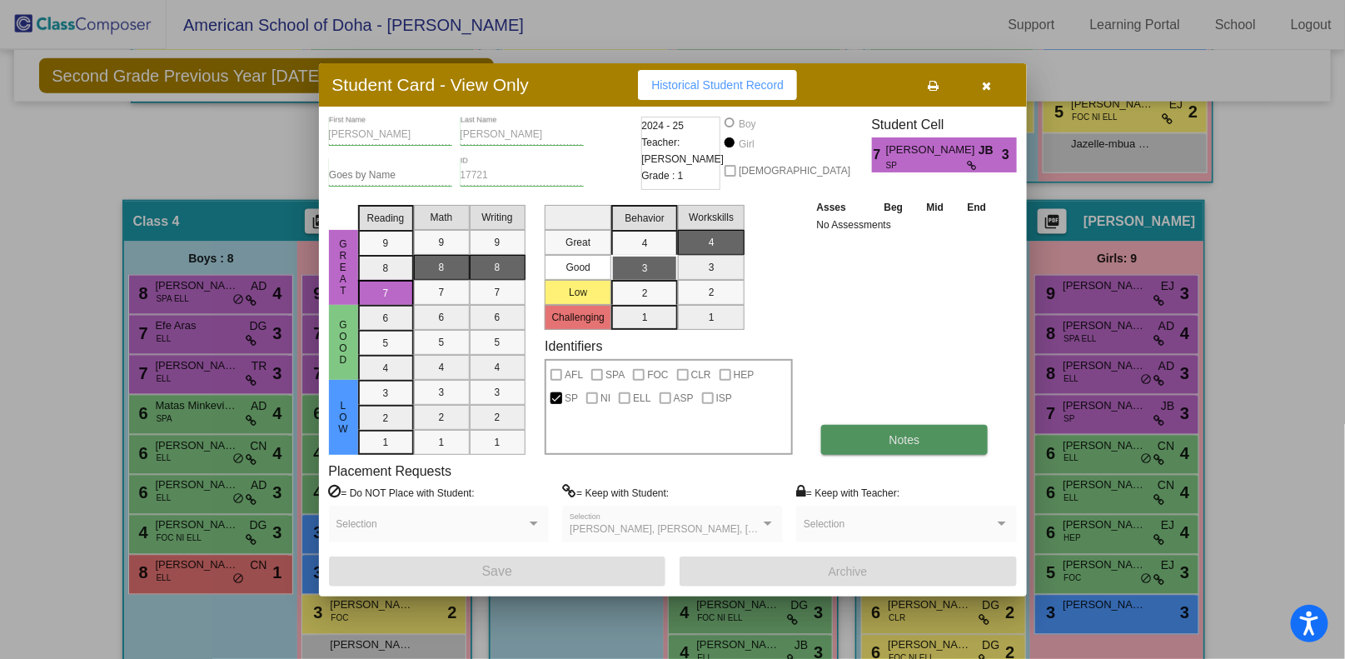
click at [917, 451] on button "Notes" at bounding box center [904, 440] width 167 height 30
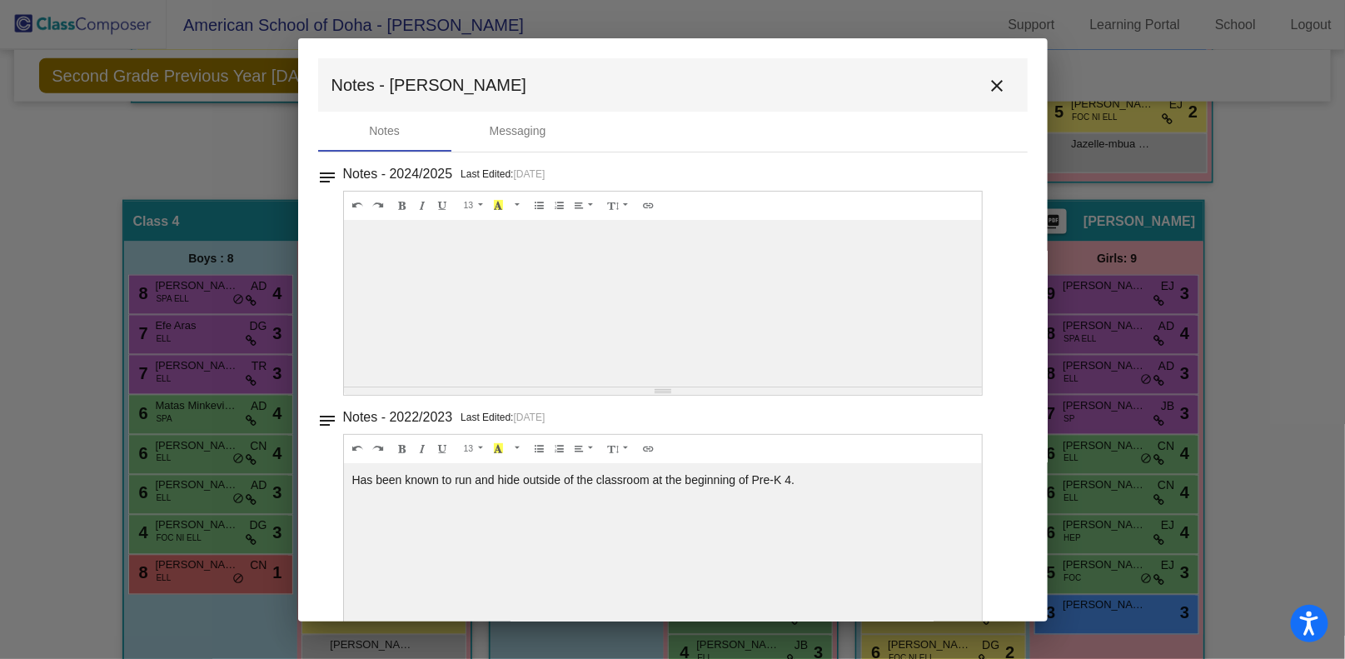
click at [988, 90] on mat-icon "close" at bounding box center [998, 86] width 20 height 20
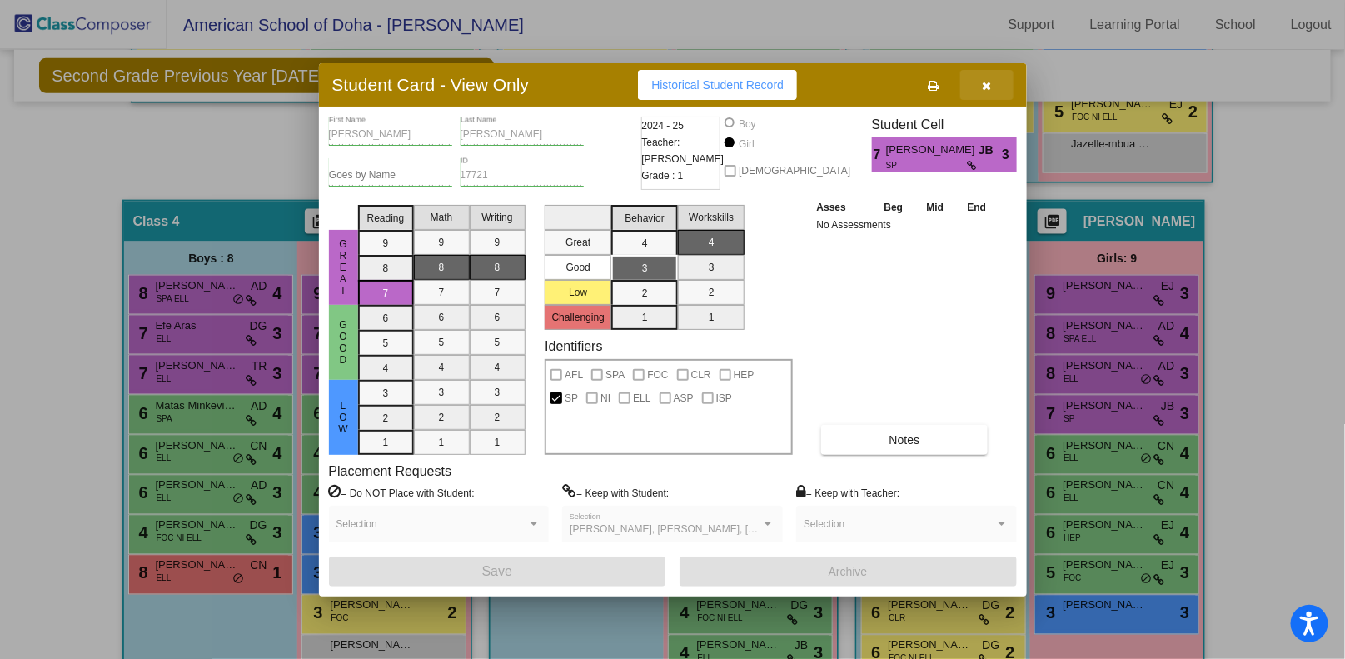
click at [984, 89] on icon "button" at bounding box center [986, 86] width 9 height 12
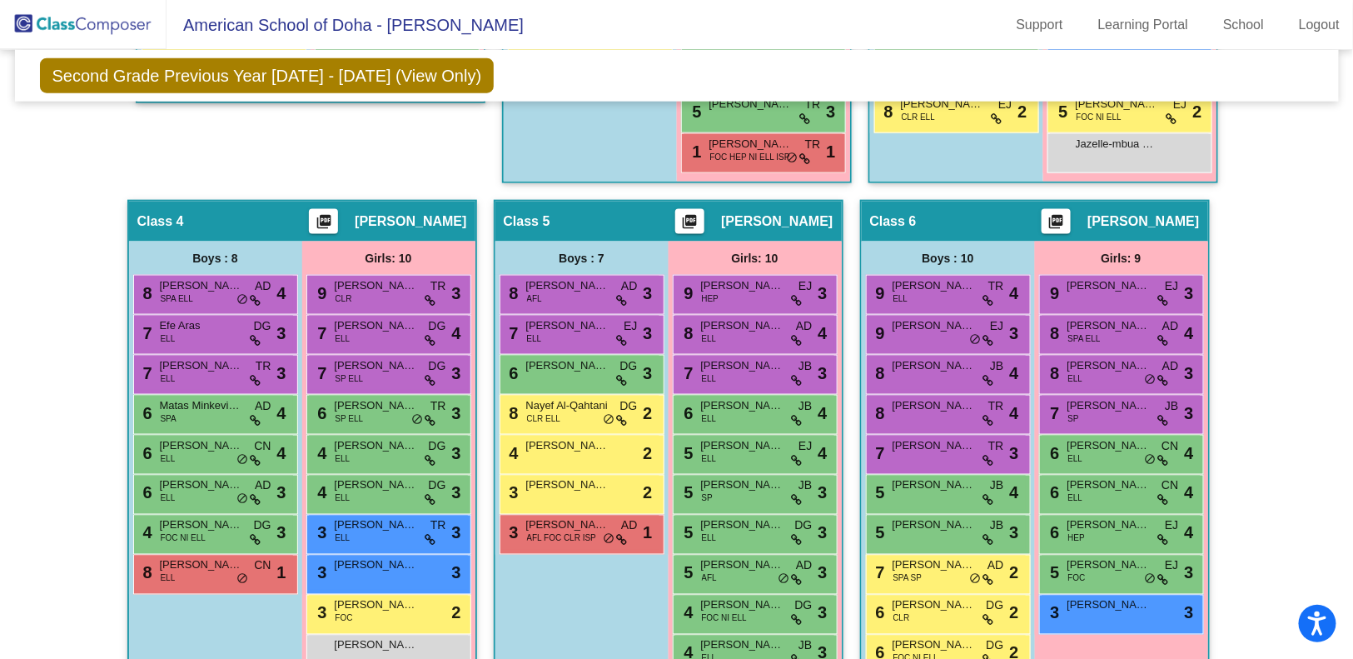
click at [1312, 40] on mat-toolbar "American School of Doha - [PERSON_NAME] Support Learning Portal School Logout" at bounding box center [676, 25] width 1353 height 50
click at [1318, 24] on link "Logout" at bounding box center [1319, 25] width 67 height 27
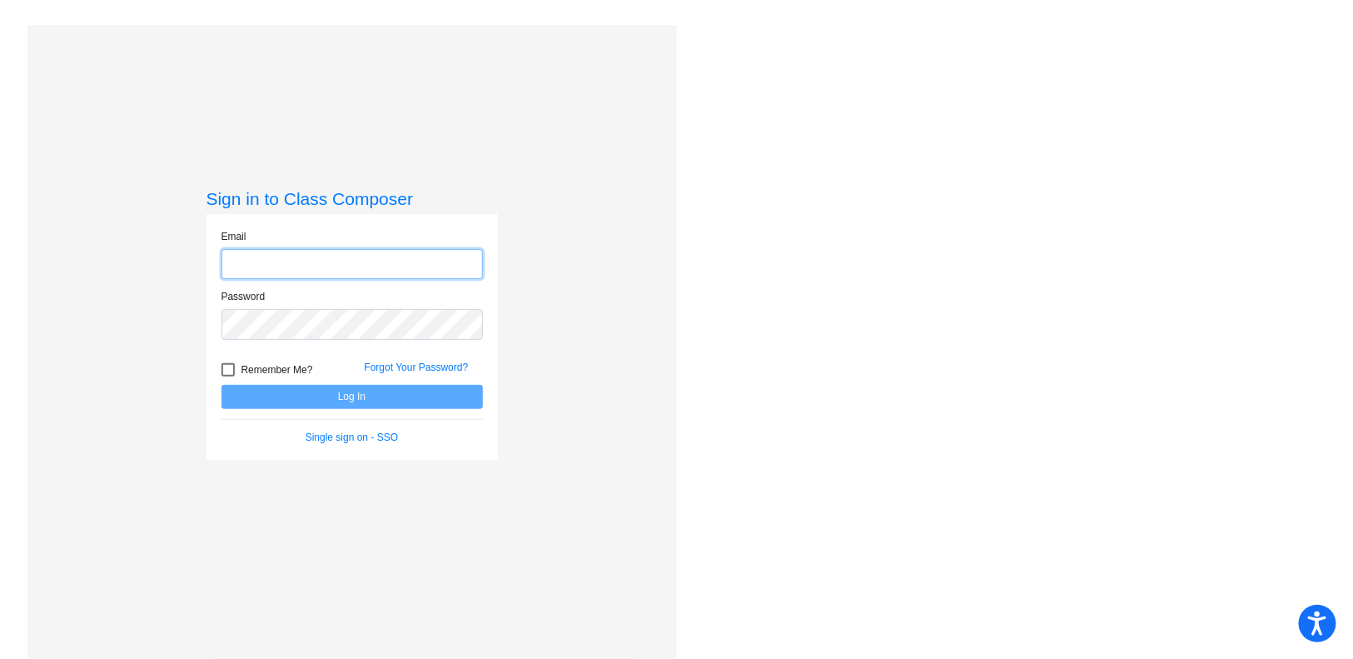
type input "[PERSON_NAME][EMAIL_ADDRESS][PERSON_NAME][DOMAIN_NAME]"
